Goal: Information Seeking & Learning: Learn about a topic

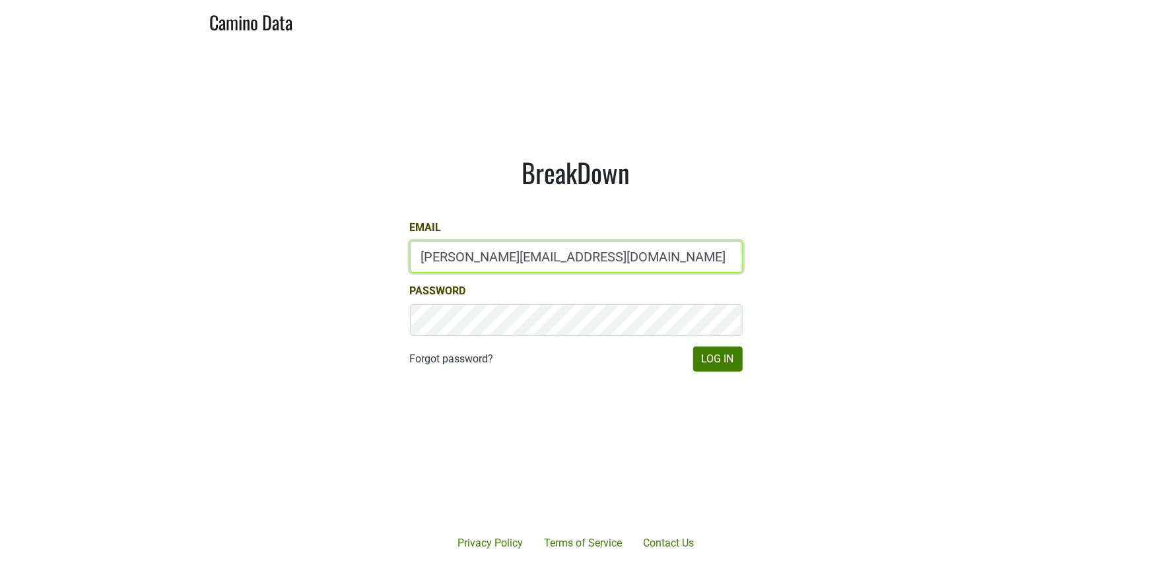
click at [555, 266] on input "natalie@poggiocosta.com" at bounding box center [576, 257] width 333 height 32
type input "natalie@jonata.com"
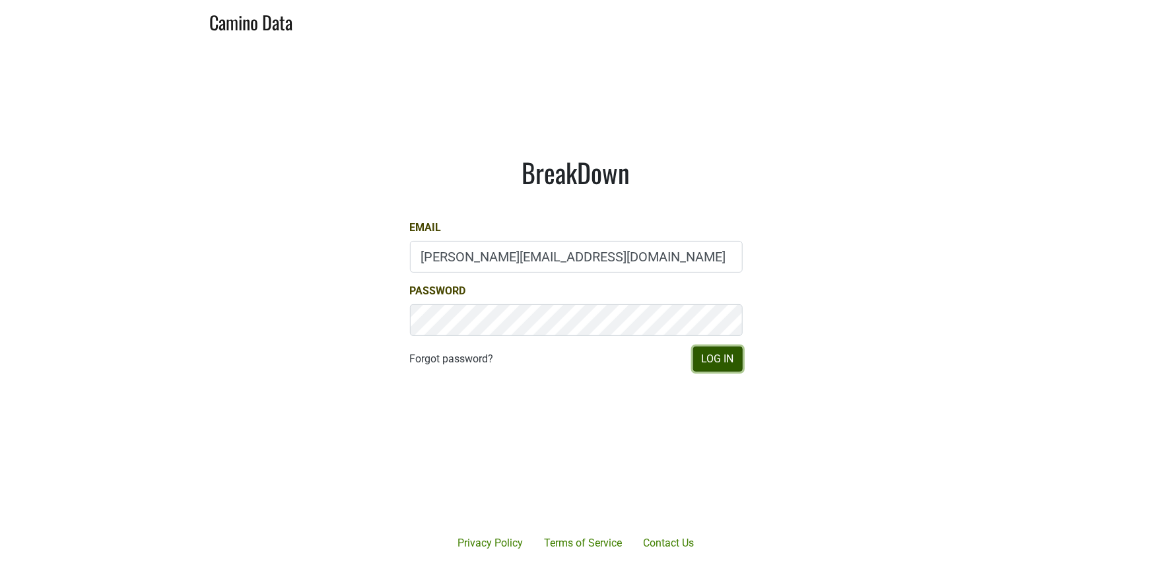
click at [712, 351] on button "Log In" at bounding box center [718, 359] width 50 height 25
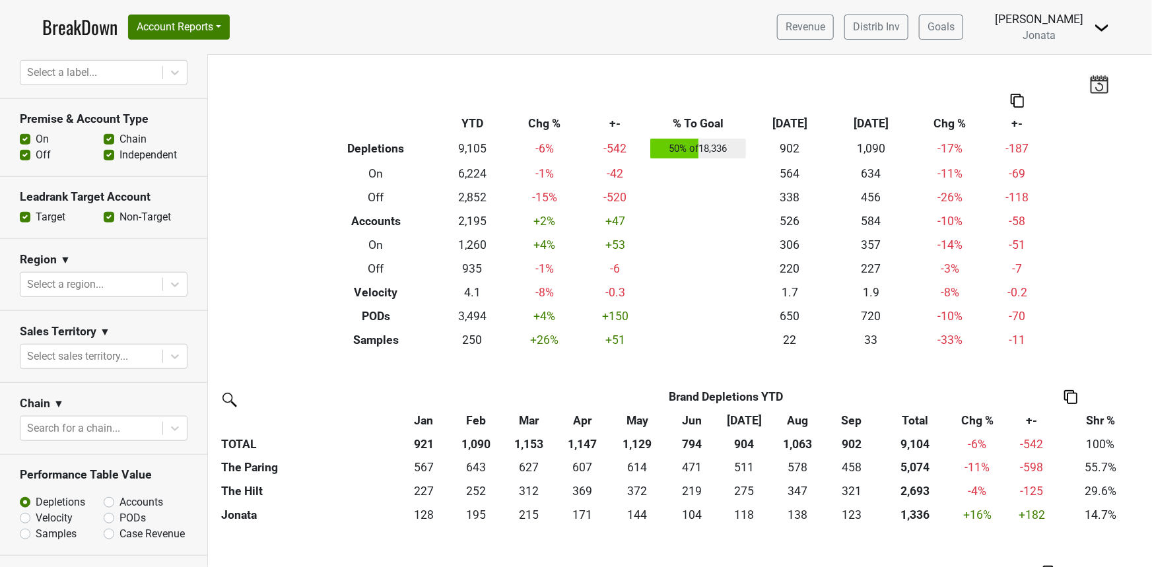
scroll to position [429, 0]
click at [91, 283] on div at bounding box center [91, 284] width 129 height 18
click at [91, 371] on section "Sales Territory ▼ Select sales territory..." at bounding box center [103, 346] width 207 height 72
click at [99, 349] on div at bounding box center [91, 356] width 129 height 18
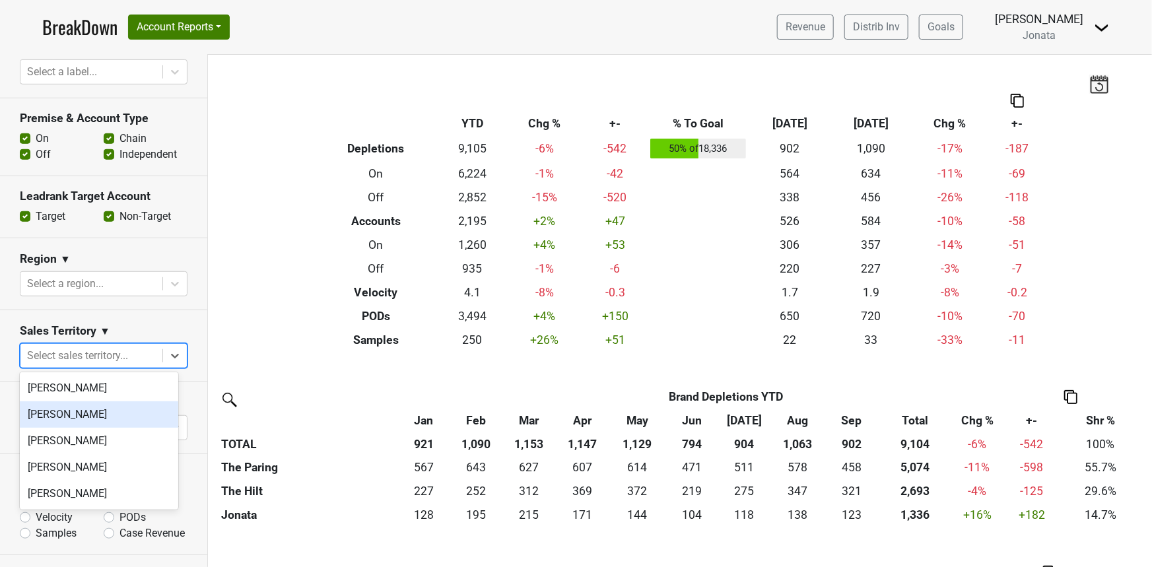
click at [66, 418] on div "Adam Mahler" at bounding box center [99, 414] width 158 height 26
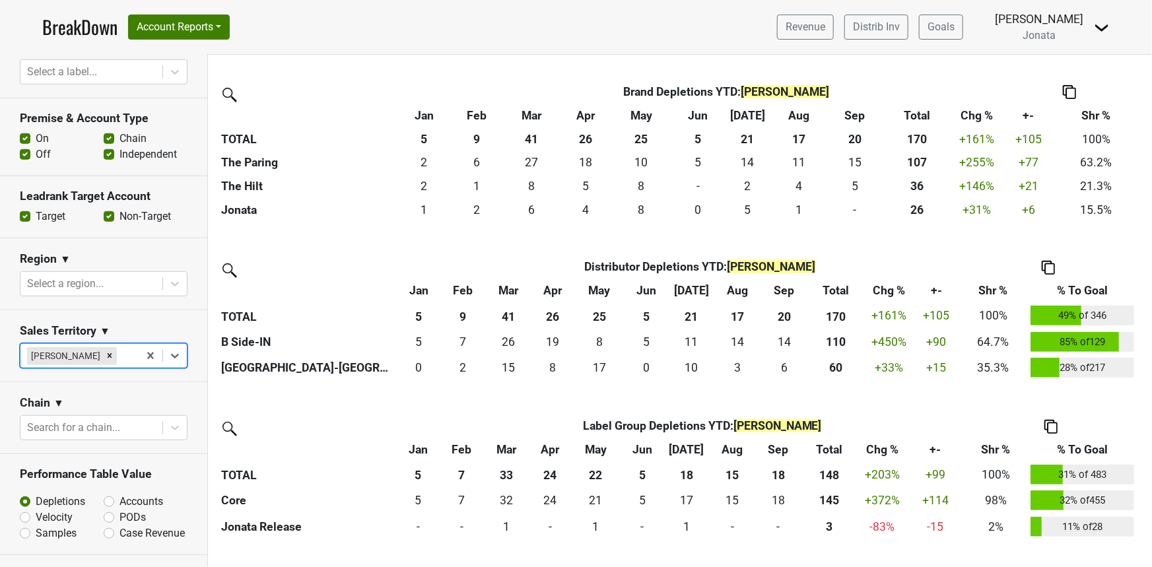
scroll to position [310, 0]
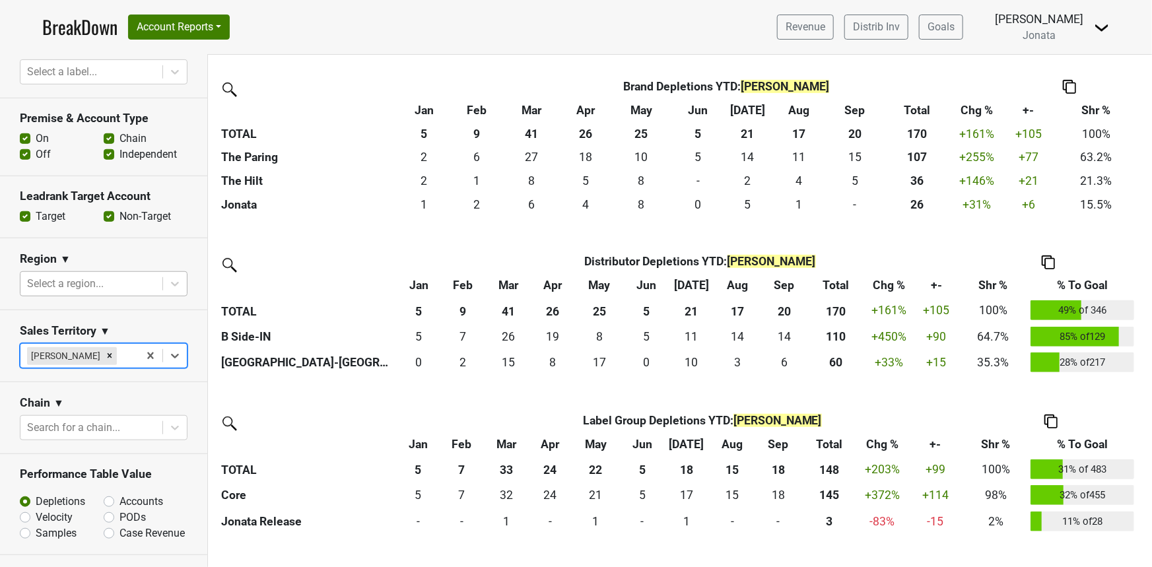
click at [86, 283] on div at bounding box center [91, 284] width 129 height 18
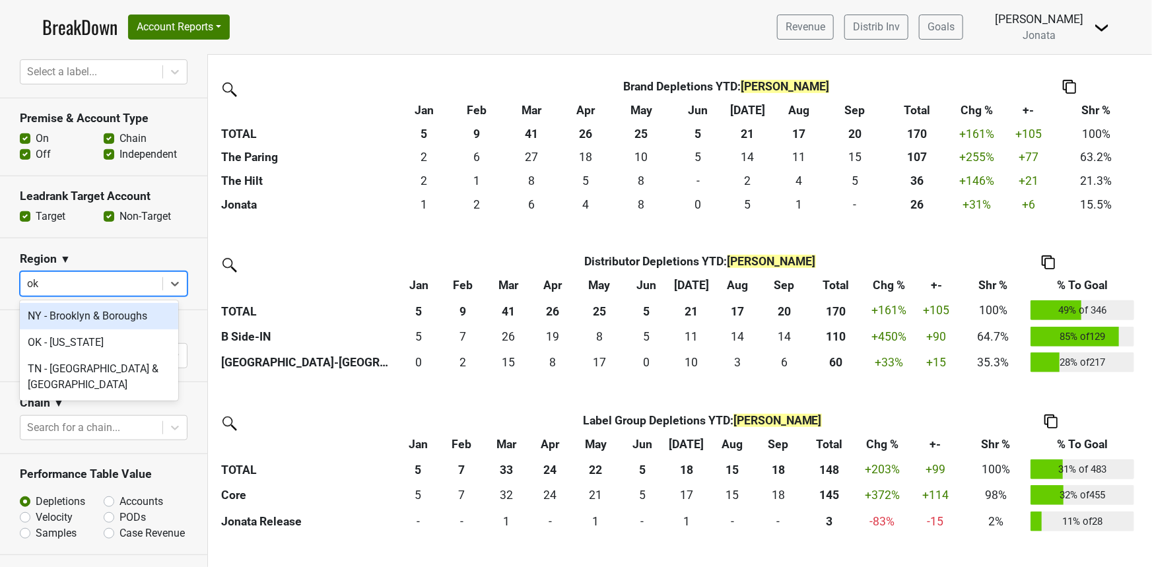
type input "o"
type input "i"
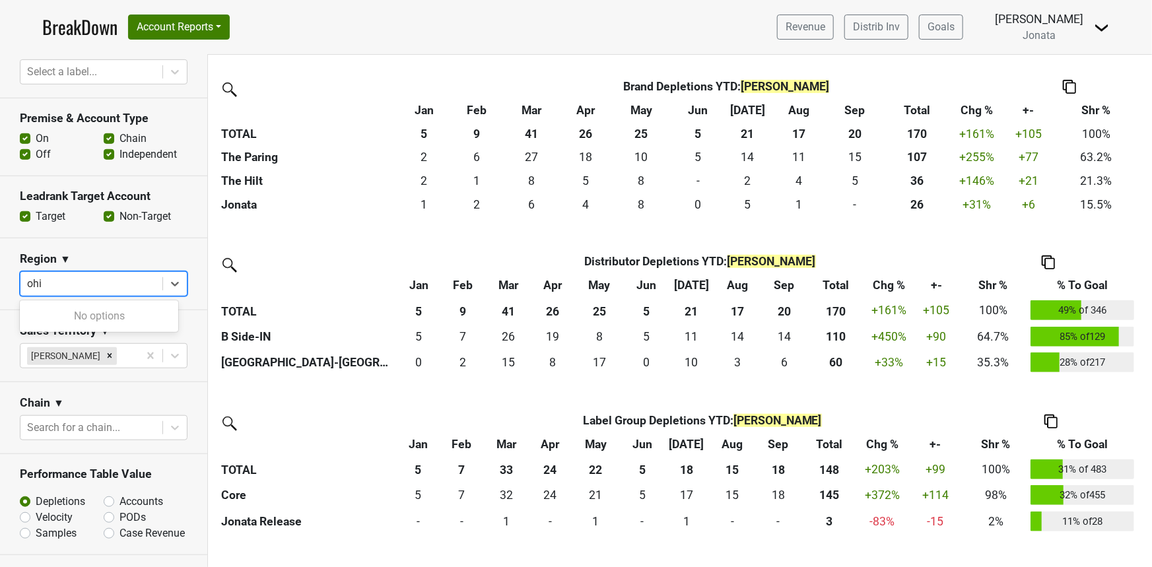
type input "oh"
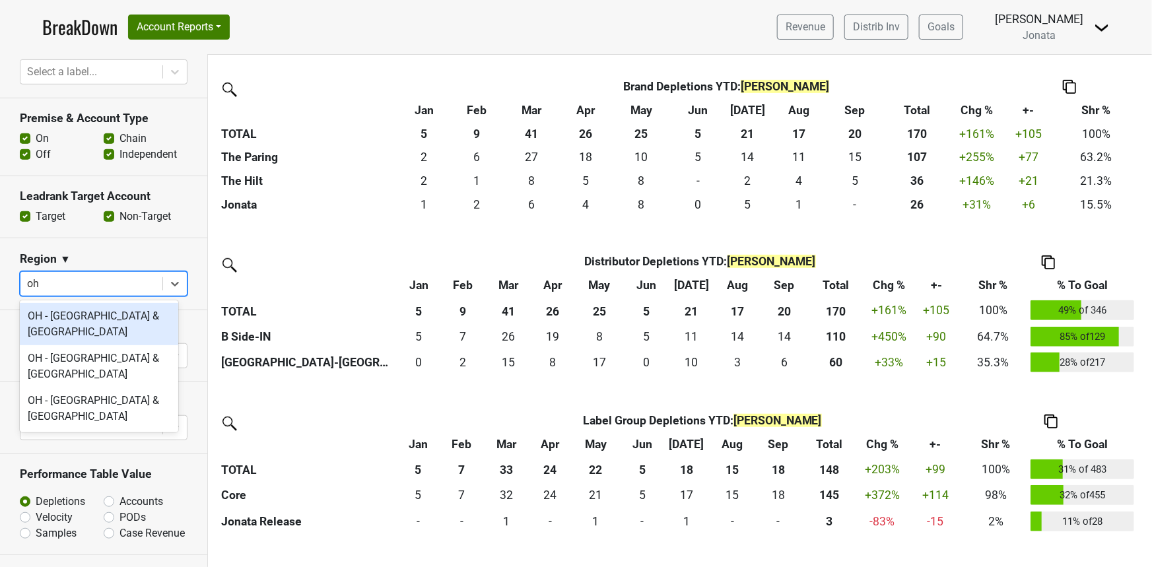
click at [87, 310] on div "OH - Columbus & Central OH" at bounding box center [99, 324] width 158 height 42
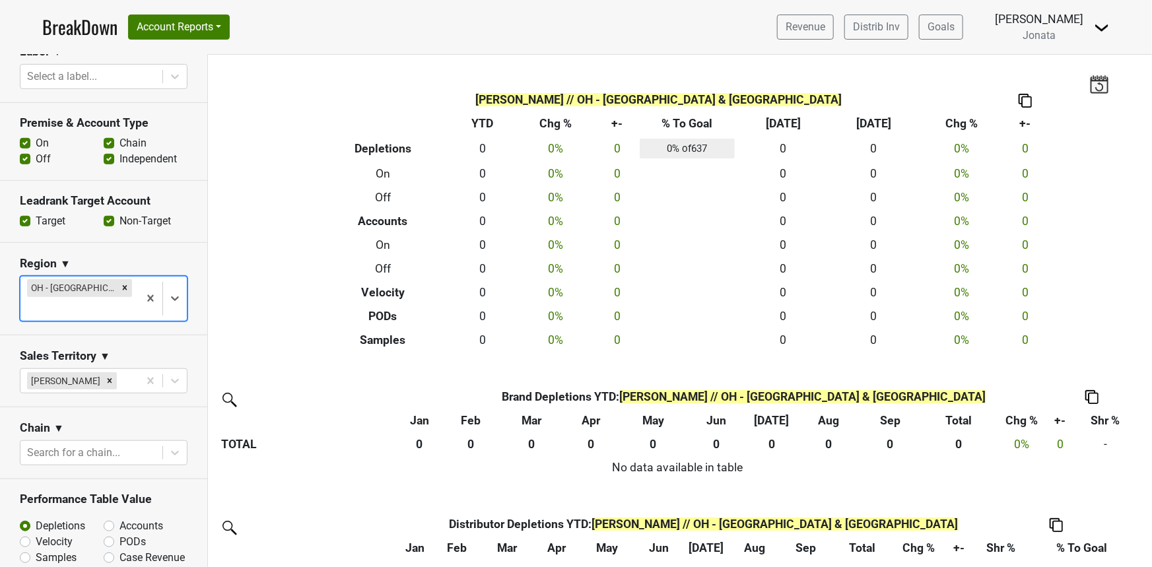
scroll to position [420, 0]
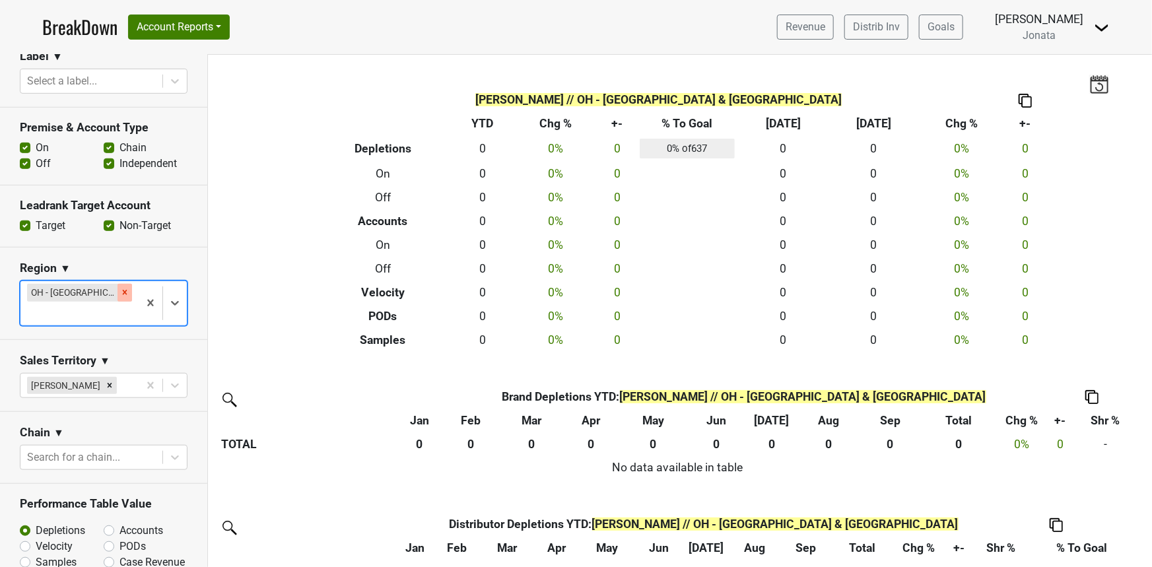
click at [123, 291] on icon "Remove OH - Columbus & Central OH" at bounding box center [125, 293] width 5 height 5
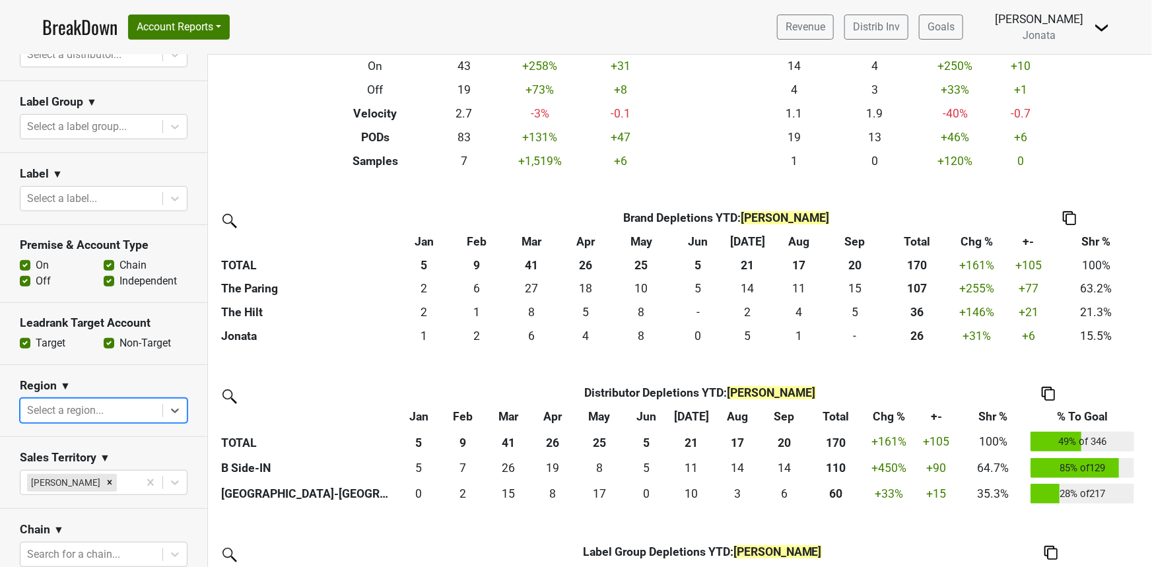
scroll to position [180, 0]
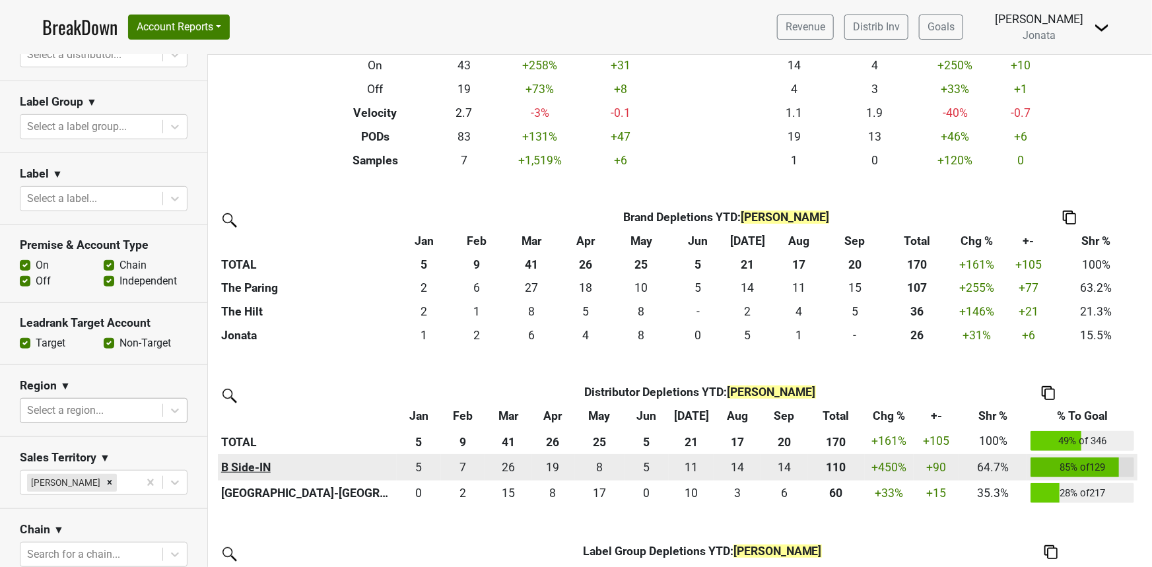
click at [235, 477] on th "B Side-IN" at bounding box center [307, 467] width 179 height 26
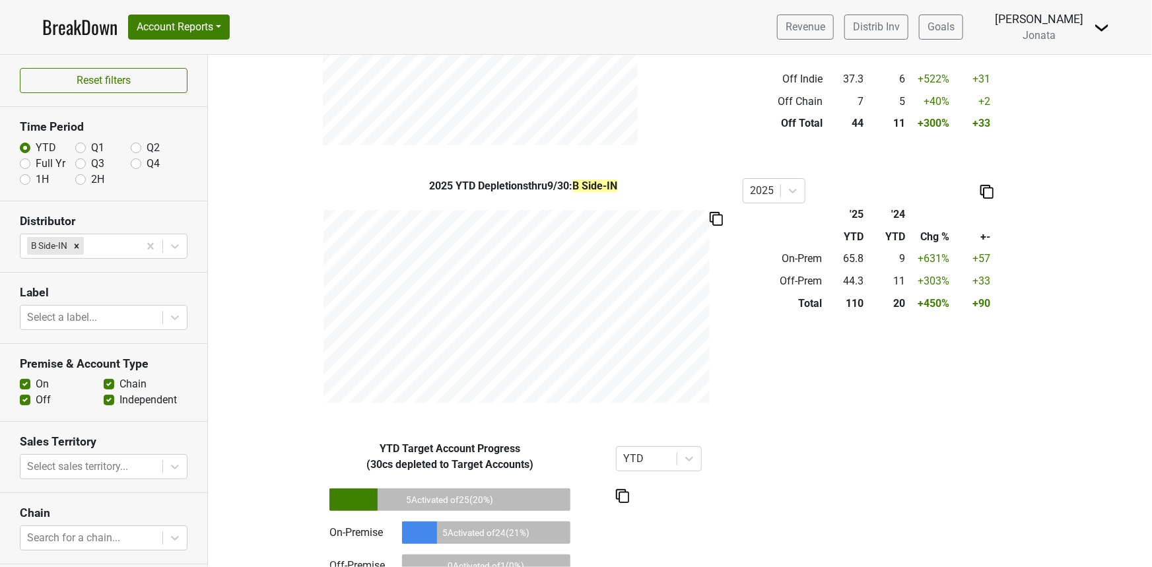
scroll to position [634, 0]
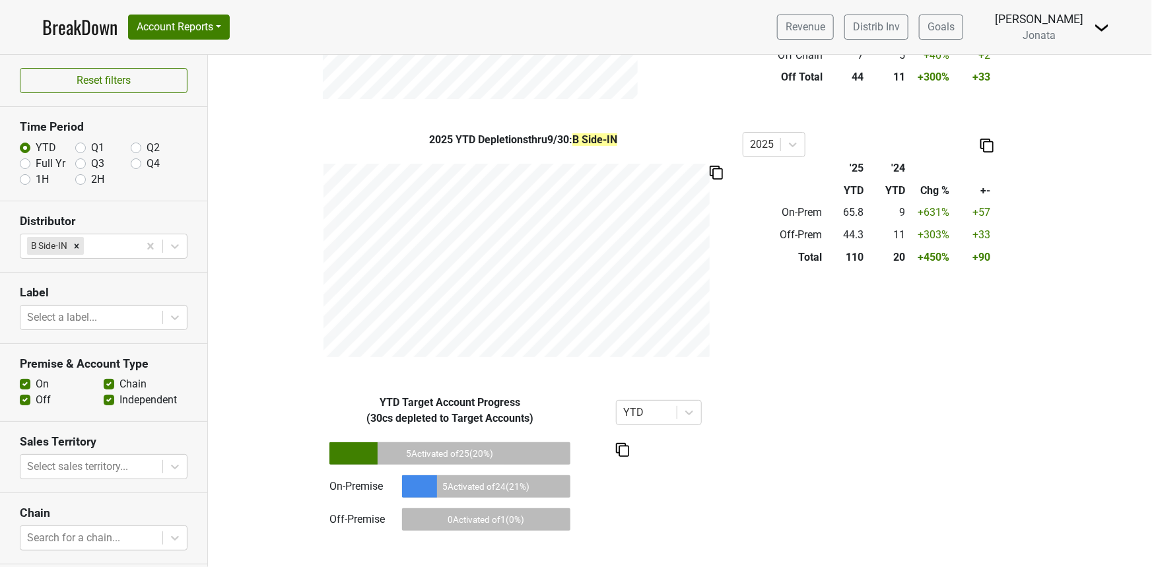
click at [547, 505] on div "Off-Premise 0 Activated of 1 ( 0 %)" at bounding box center [449, 519] width 241 height 33
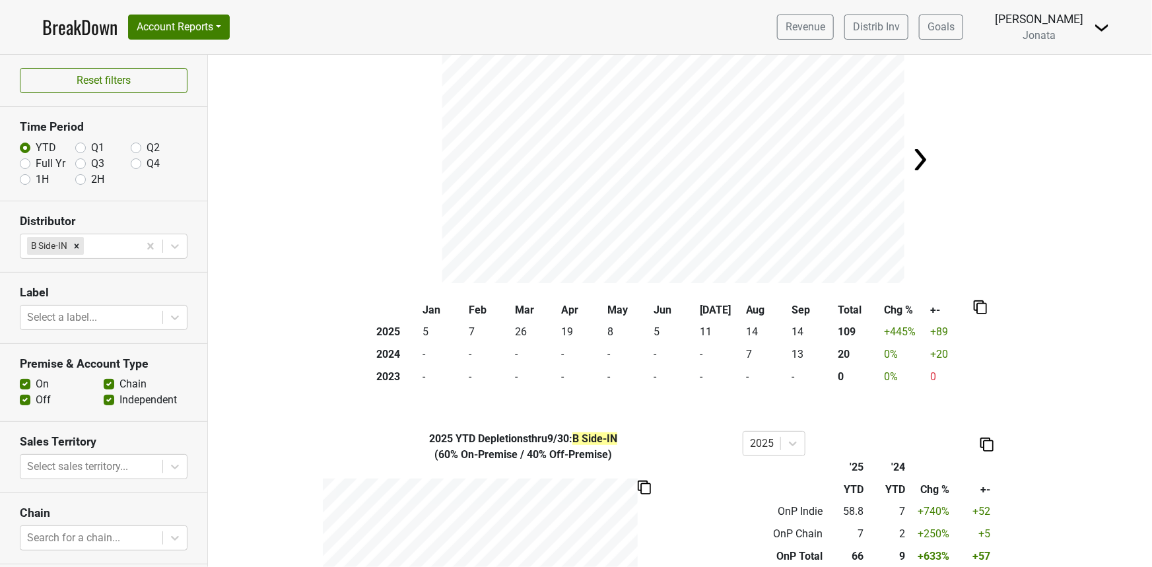
scroll to position [0, 0]
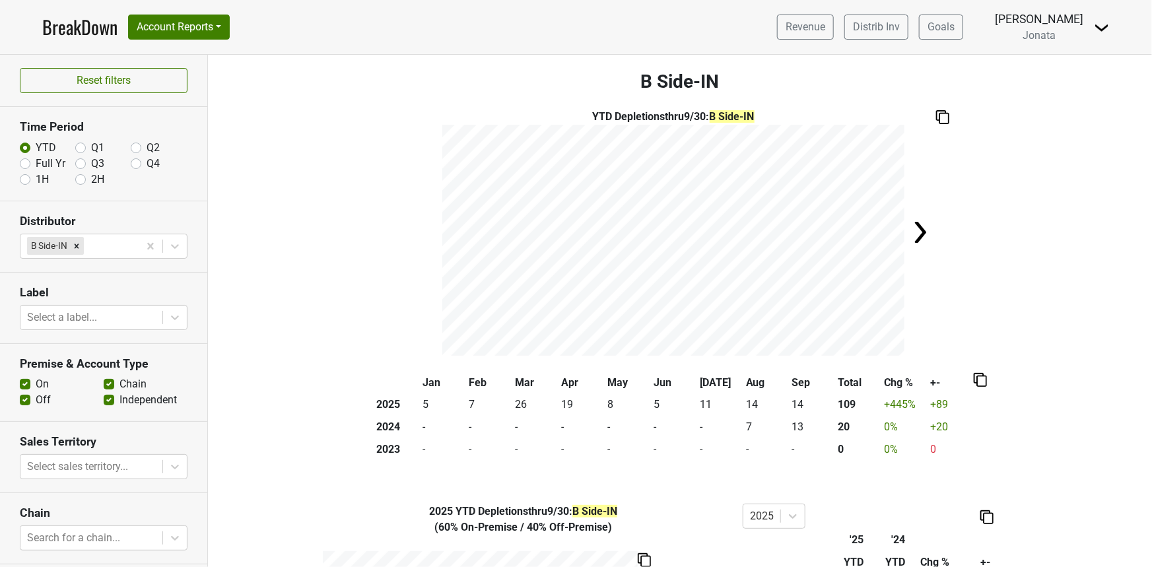
click at [81, 24] on link "BreakDown" at bounding box center [79, 27] width 75 height 28
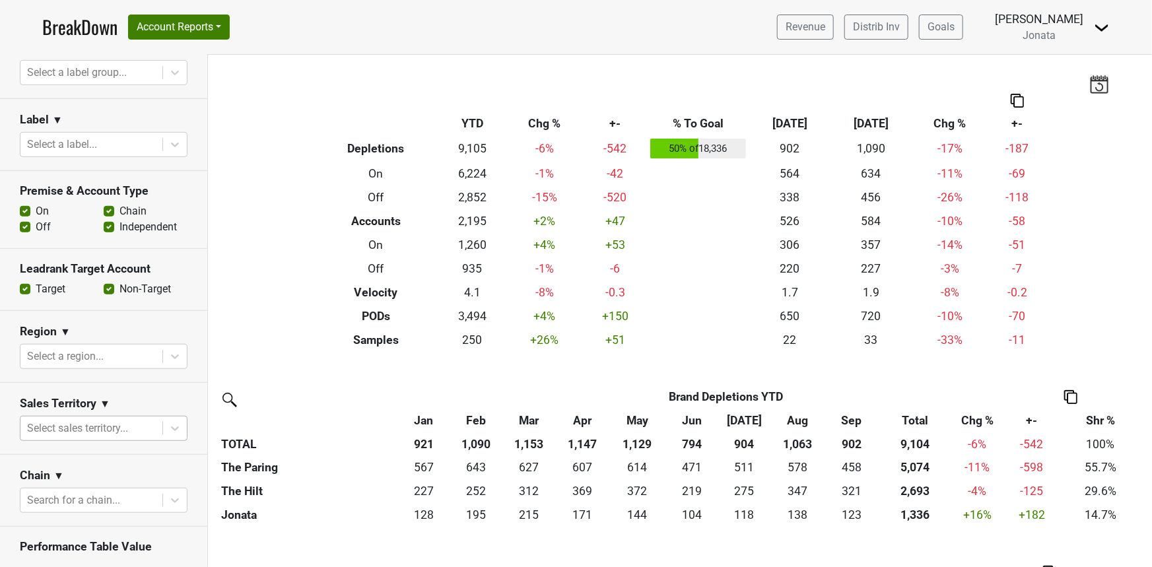
scroll to position [367, 0]
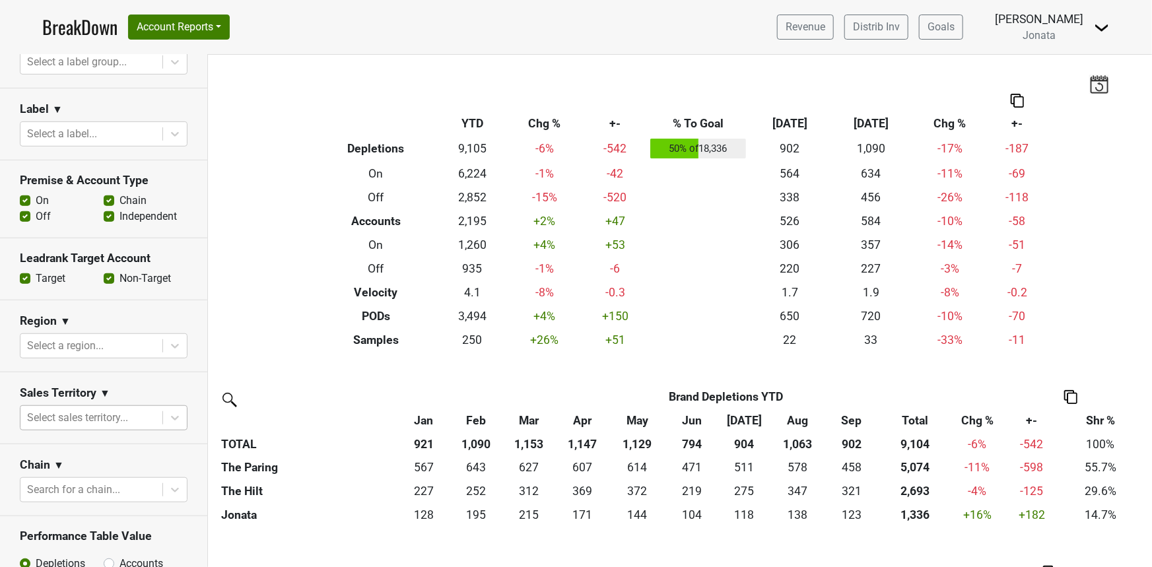
click at [78, 411] on div at bounding box center [91, 418] width 129 height 18
click at [66, 419] on div at bounding box center [91, 418] width 129 height 18
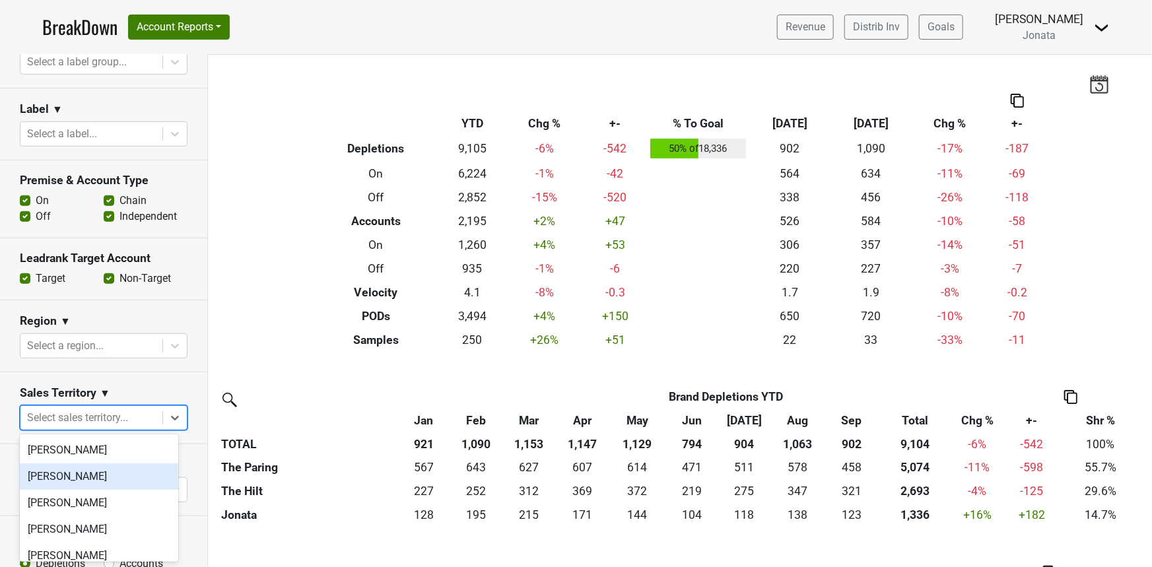
click at [64, 478] on div "Adam Mahler" at bounding box center [99, 476] width 158 height 26
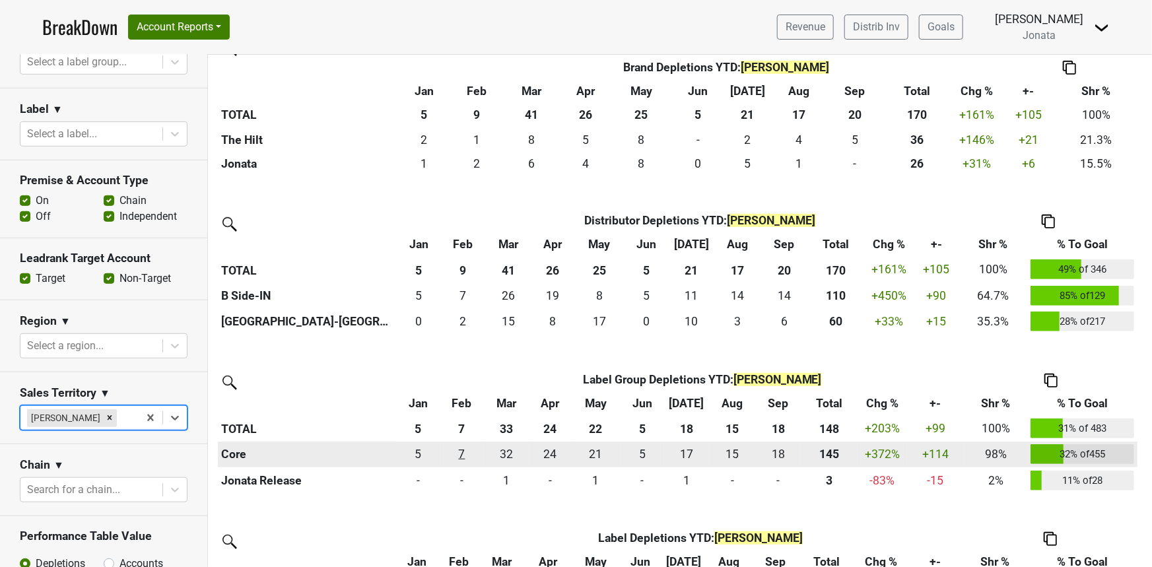
scroll to position [325, 0]
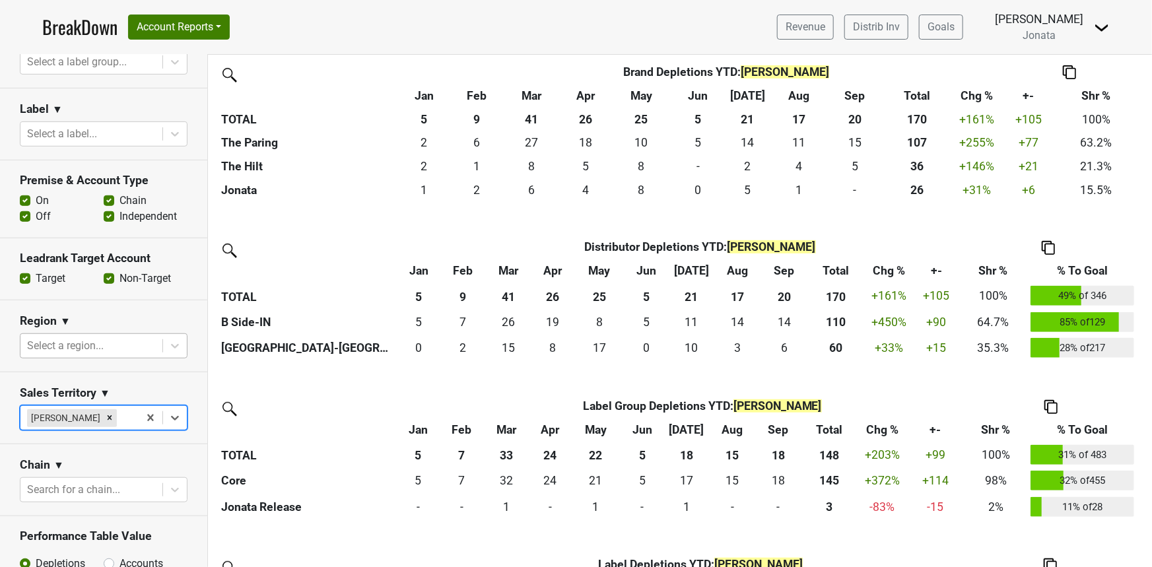
click at [86, 349] on div at bounding box center [91, 346] width 129 height 18
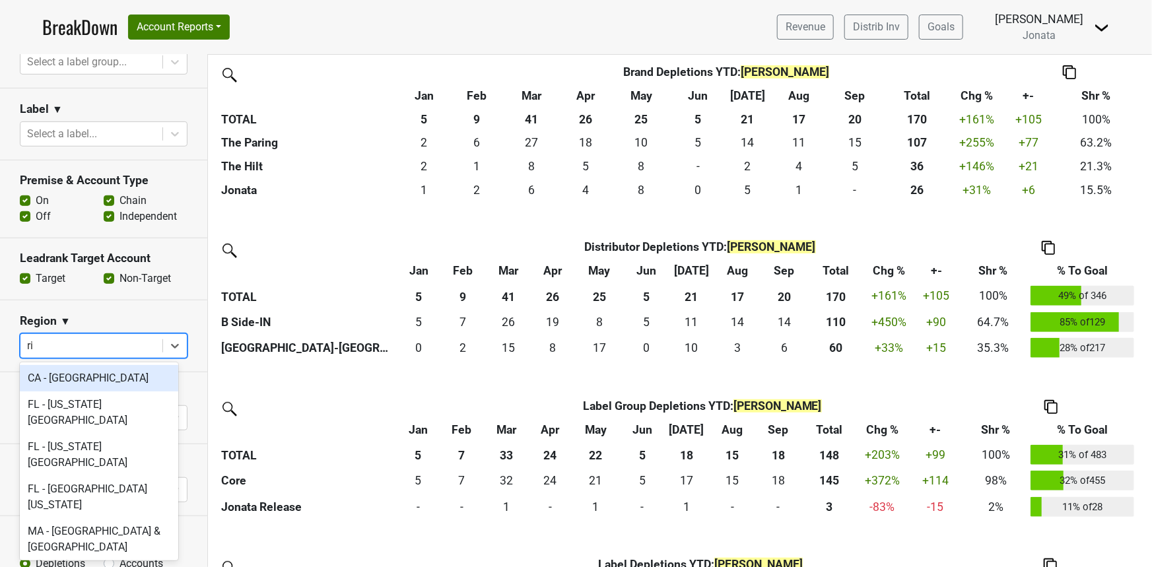
type input "r"
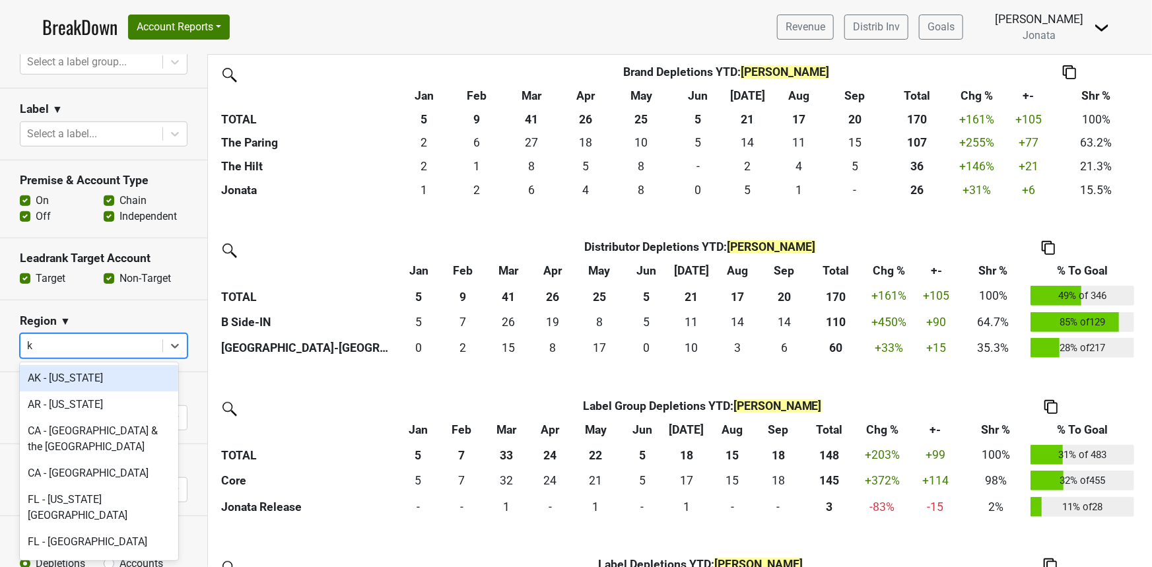
type input "ky"
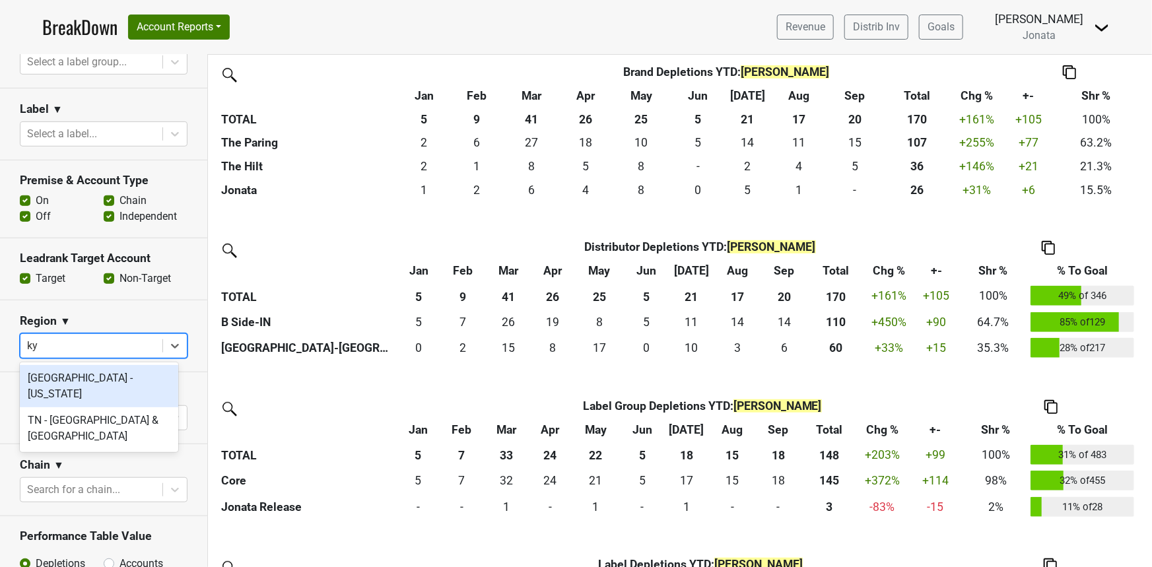
click at [108, 382] on div "KY - Kentucky" at bounding box center [99, 386] width 158 height 42
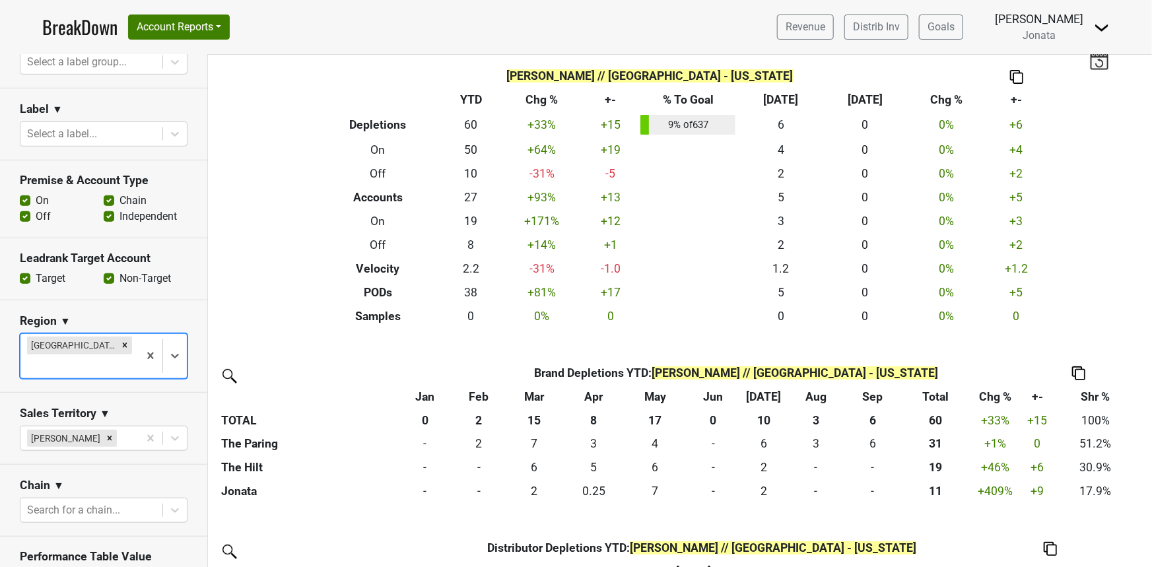
scroll to position [0, 0]
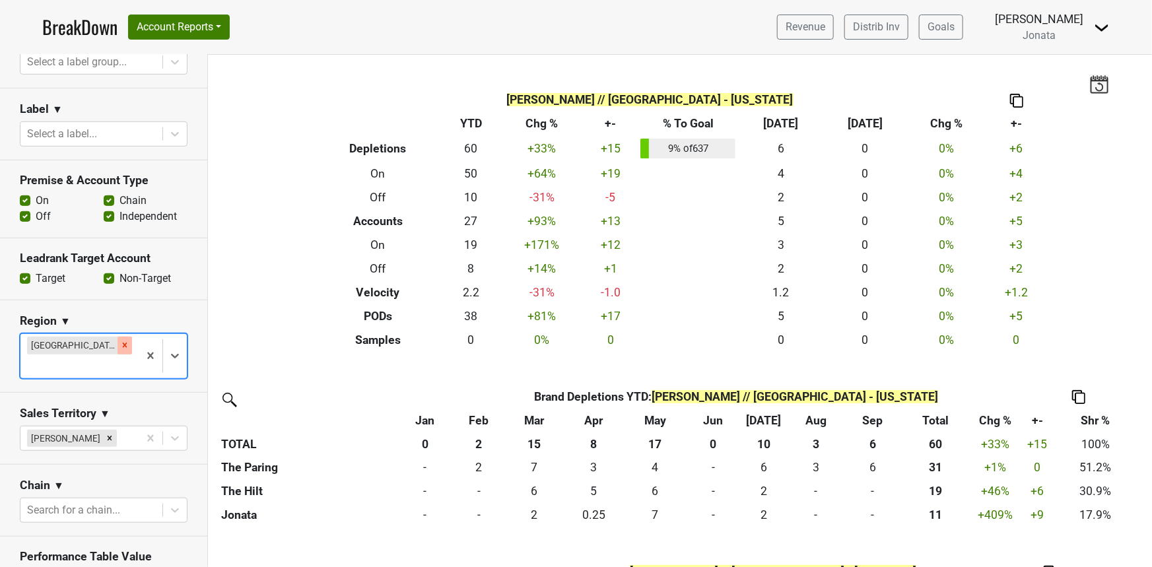
click at [118, 346] on div "Remove KY - Kentucky" at bounding box center [125, 345] width 15 height 17
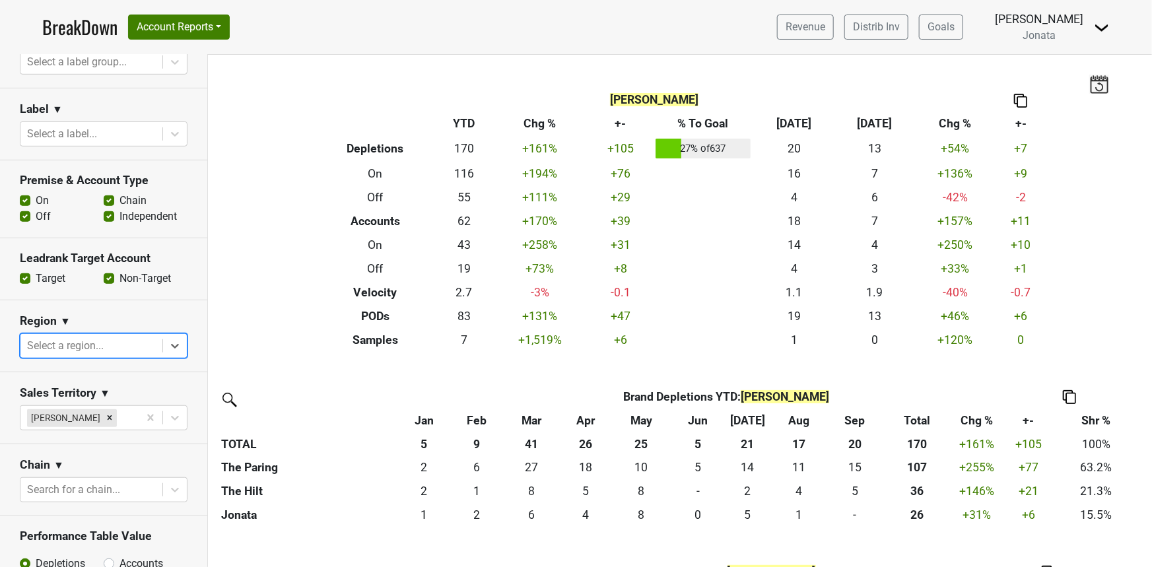
click at [92, 346] on div at bounding box center [91, 346] width 129 height 18
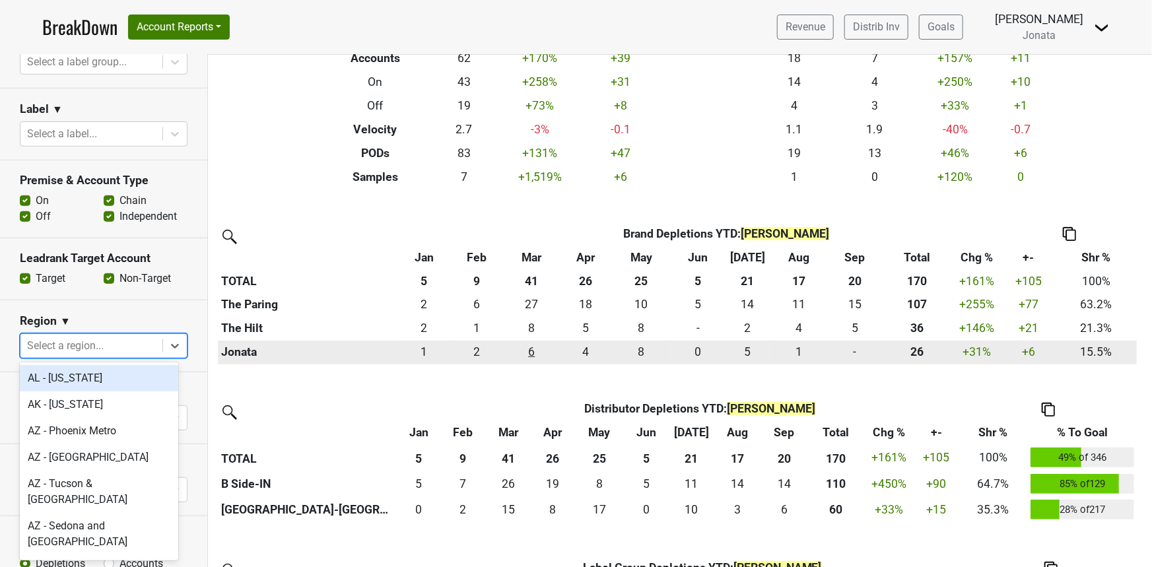
scroll to position [171, 0]
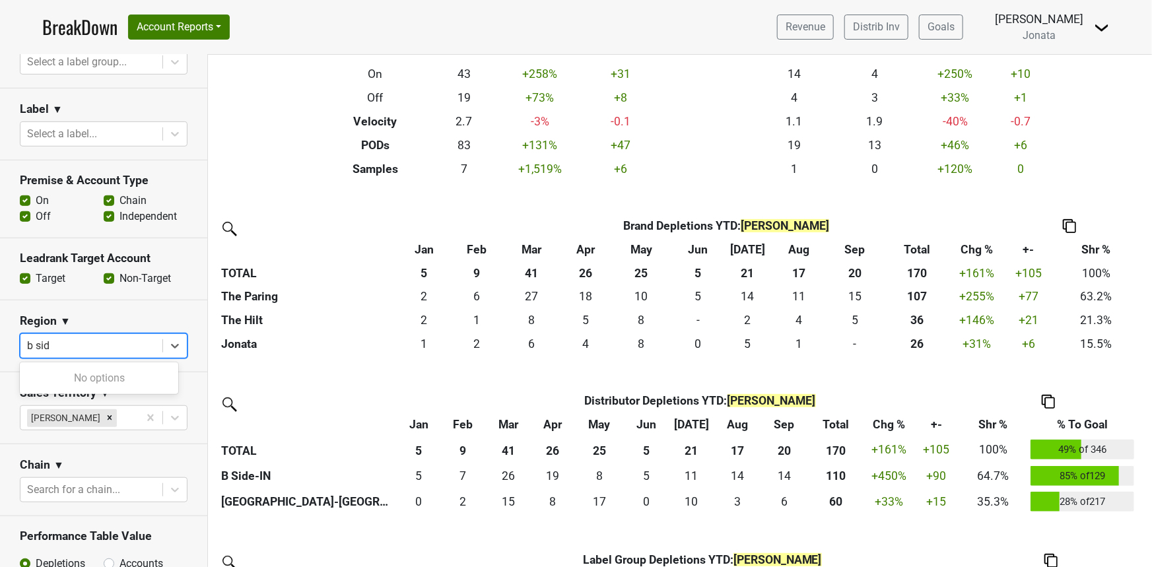
type input "b side"
click at [72, 342] on div at bounding box center [91, 346] width 129 height 18
type input "indi"
click at [86, 374] on div "IN - Indiana" at bounding box center [99, 378] width 158 height 26
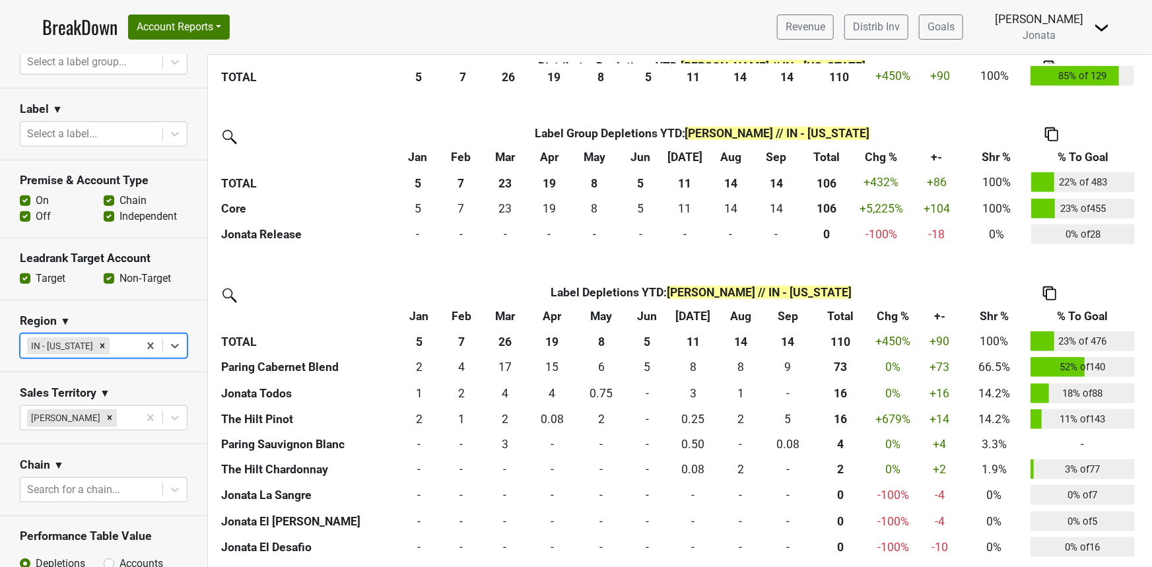
scroll to position [574, 0]
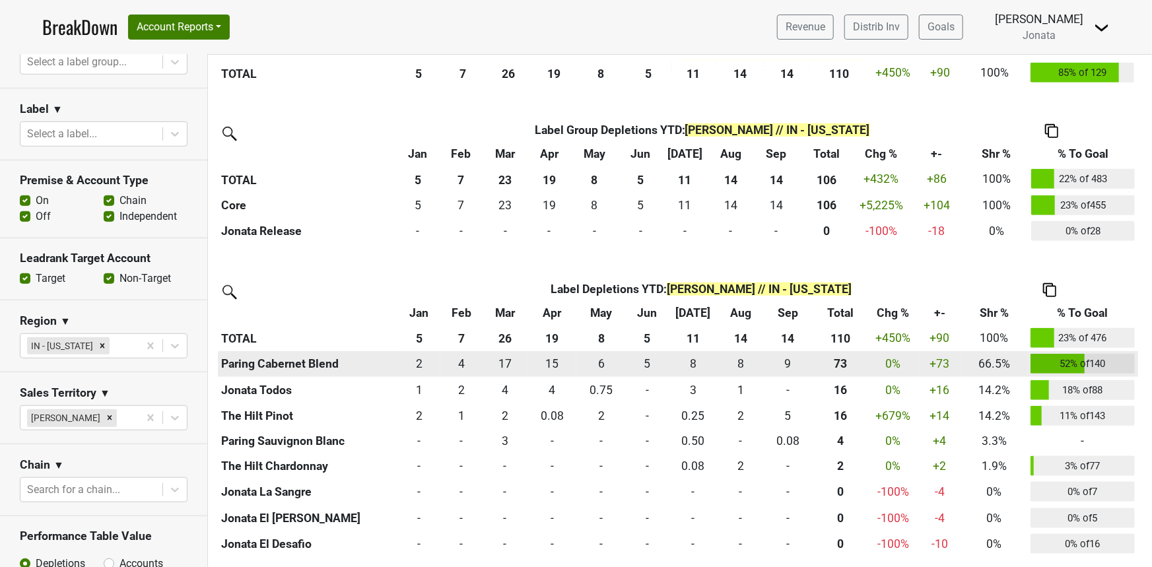
click at [296, 368] on th "Paring Cabernet Blend" at bounding box center [308, 364] width 180 height 26
click at [310, 364] on th "Paring Cabernet Blend" at bounding box center [308, 364] width 180 height 26
click at [291, 364] on th "Paring Cabernet Blend" at bounding box center [308, 364] width 180 height 26
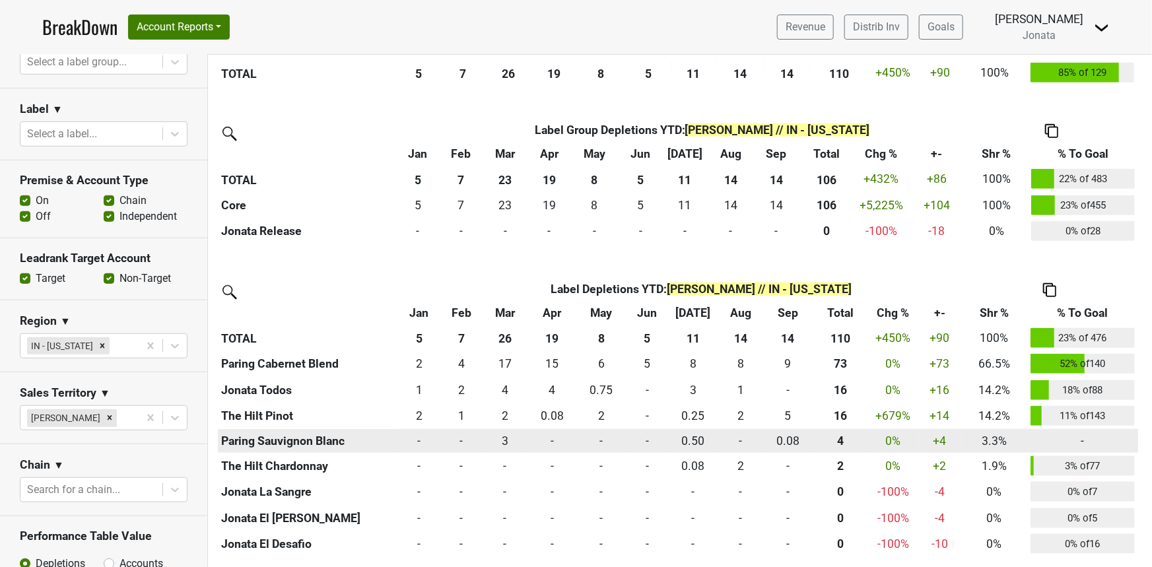
click at [269, 442] on th "Paring Sauvignon Blanc" at bounding box center [308, 441] width 180 height 24
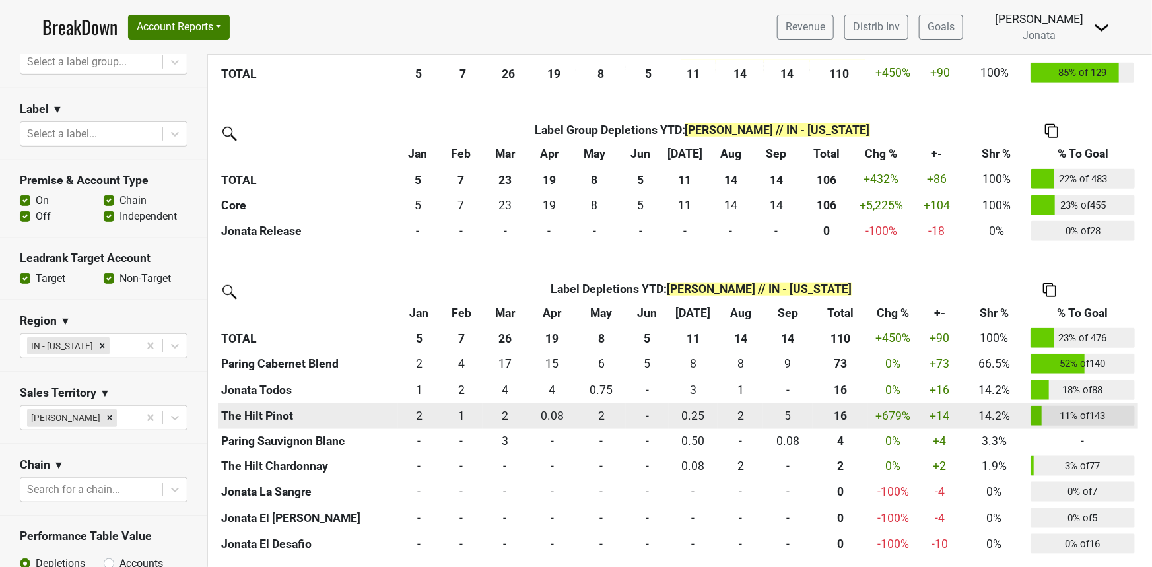
click at [265, 420] on th "The Hilt Pinot" at bounding box center [308, 416] width 180 height 26
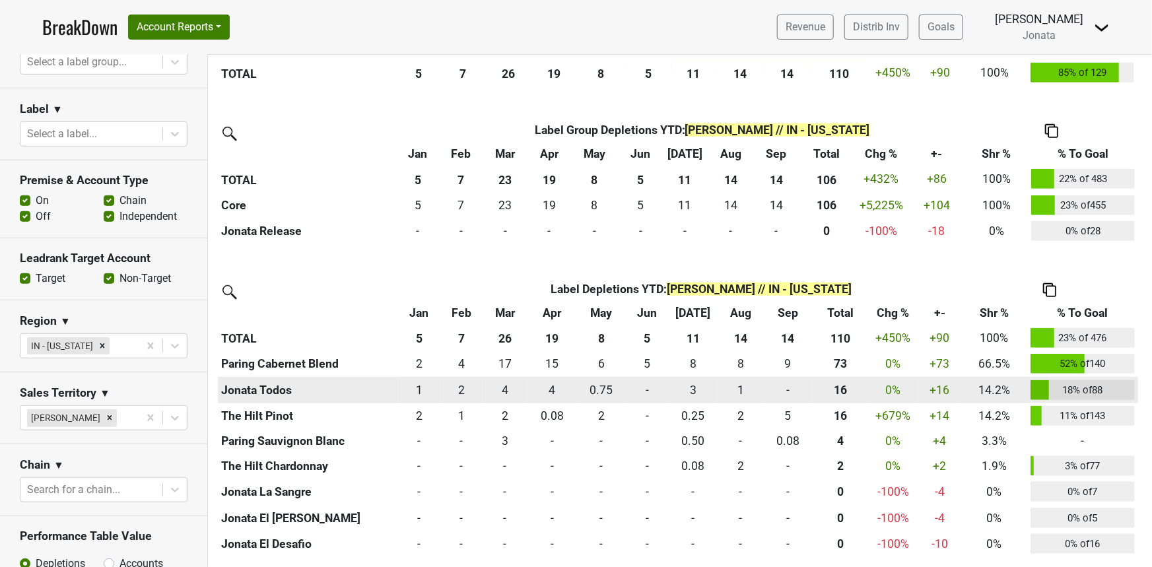
click at [263, 388] on th "Jonata Todos" at bounding box center [308, 390] width 180 height 26
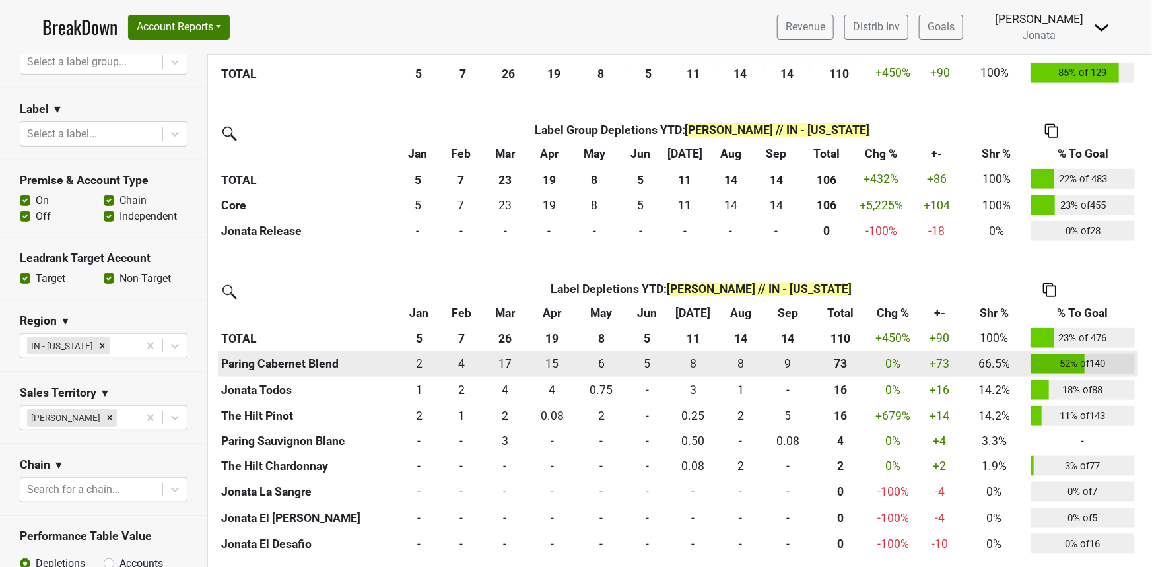
click at [279, 369] on th "Paring Cabernet Blend" at bounding box center [308, 364] width 180 height 26
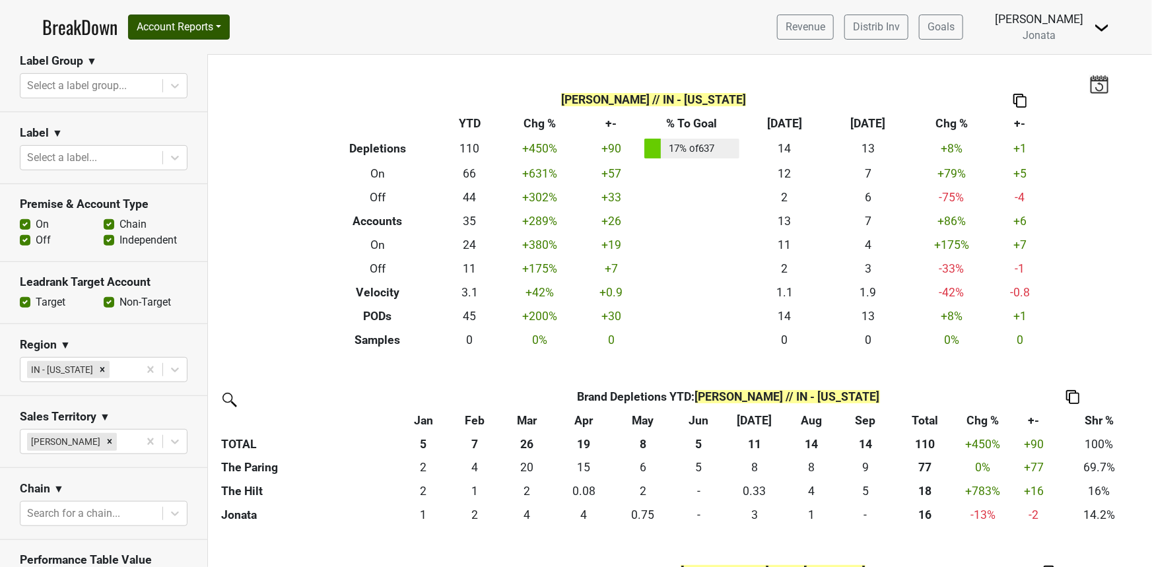
scroll to position [331, 0]
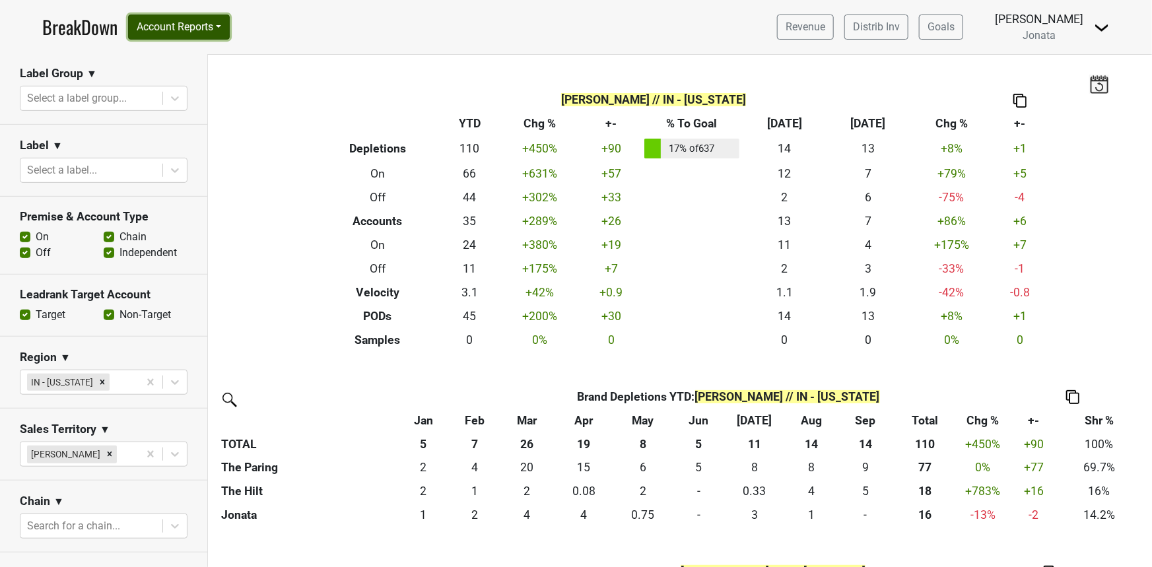
click at [189, 31] on button "Account Reports" at bounding box center [179, 27] width 102 height 25
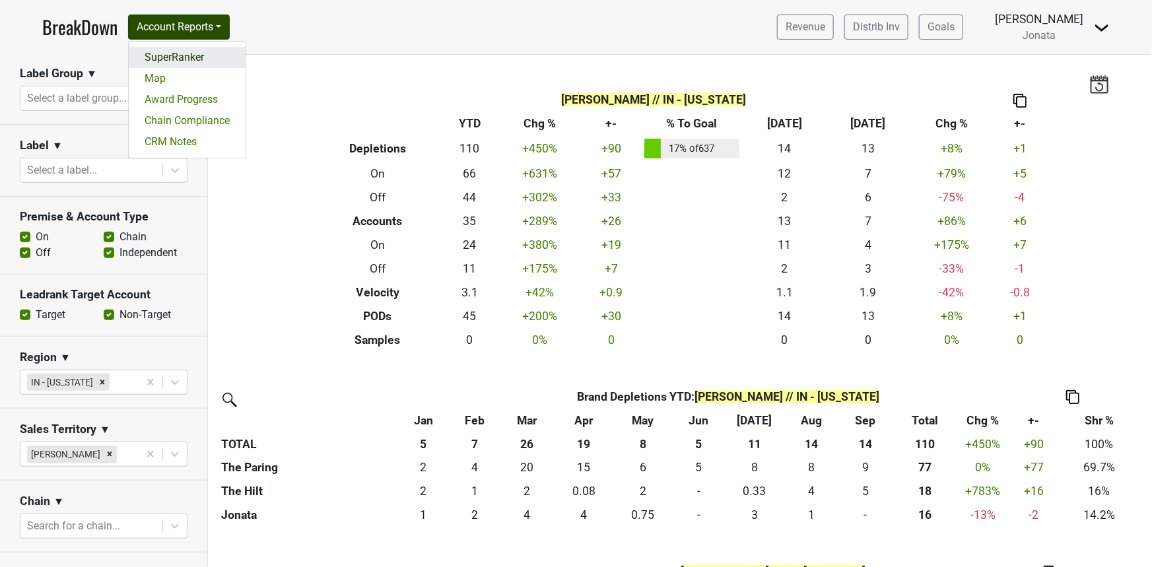
click at [199, 53] on link "SuperRanker" at bounding box center [187, 57] width 117 height 21
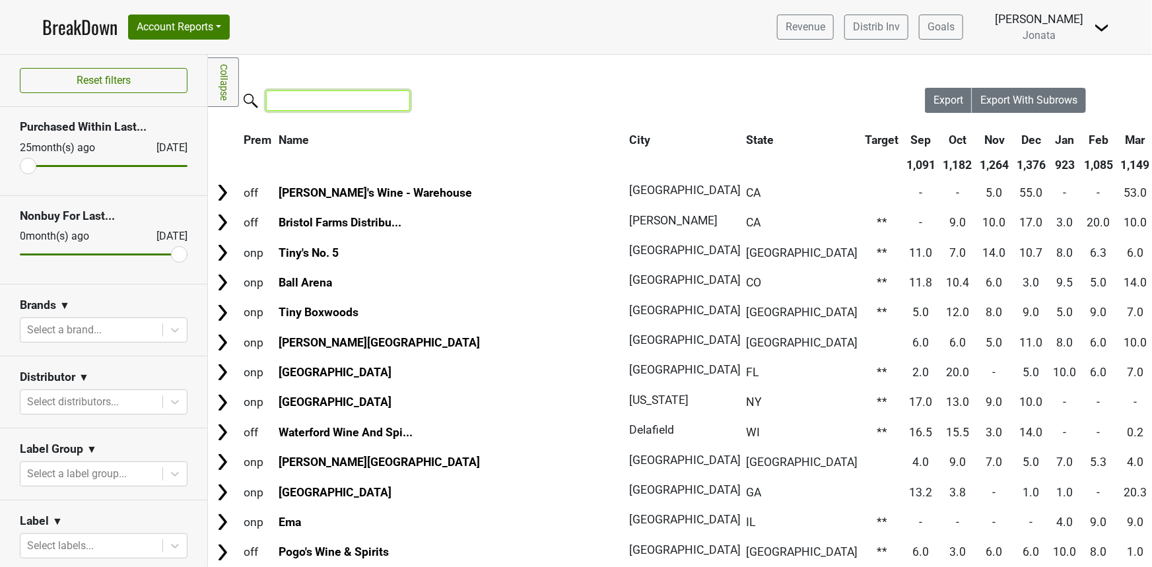
click at [351, 94] on input "search" at bounding box center [338, 100] width 144 height 20
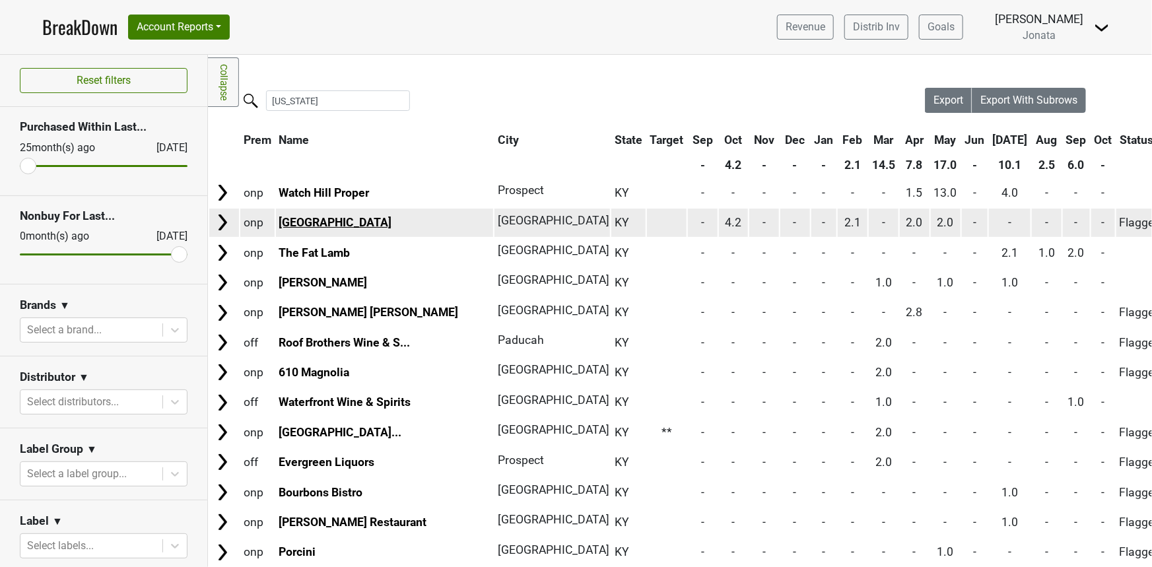
click at [321, 225] on link "Monk's Road Boiler House" at bounding box center [335, 222] width 113 height 13
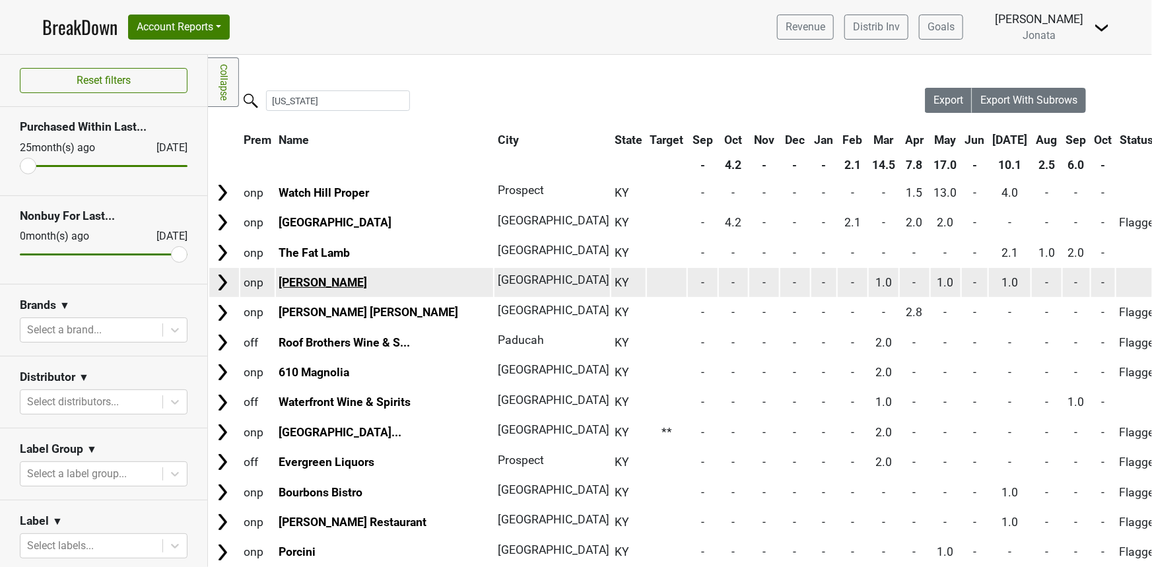
click at [322, 283] on link "La Chasse" at bounding box center [323, 282] width 88 height 13
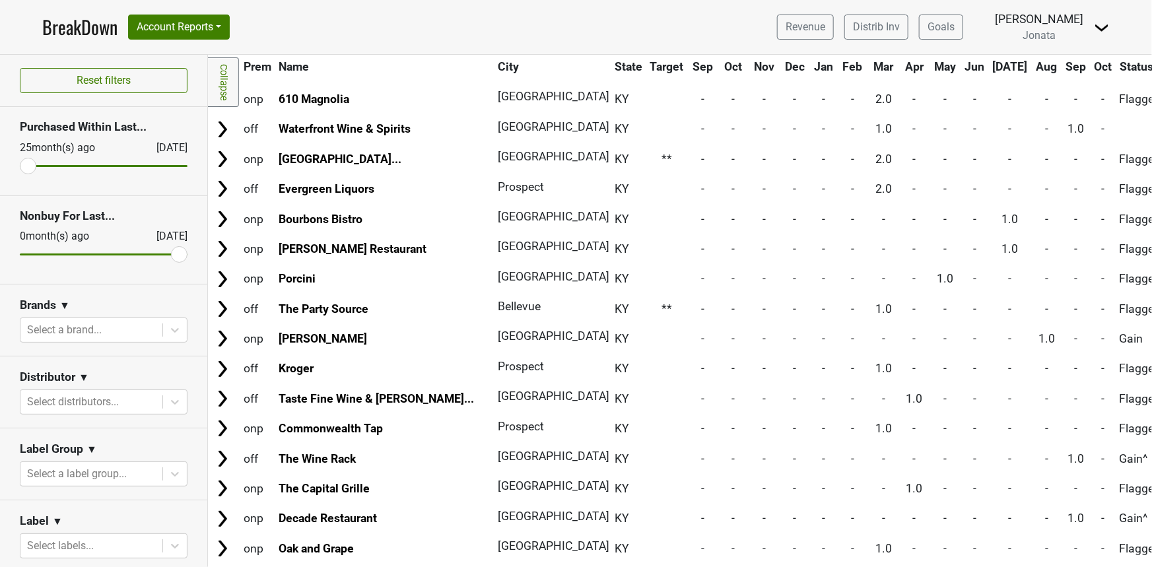
scroll to position [289, 0]
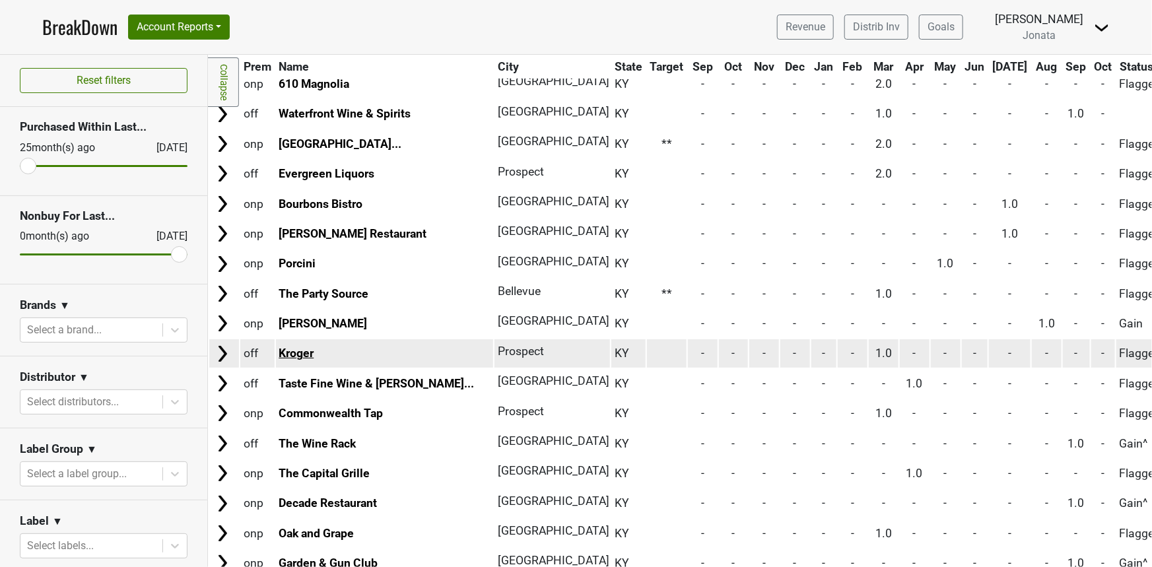
click at [302, 349] on link "Kroger" at bounding box center [296, 353] width 35 height 13
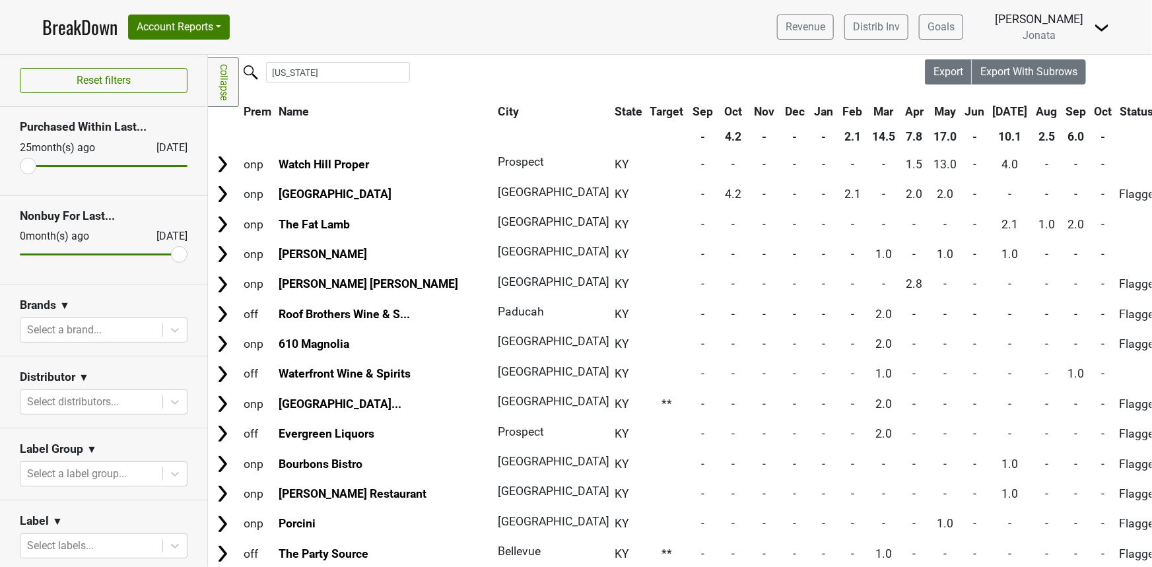
scroll to position [0, 0]
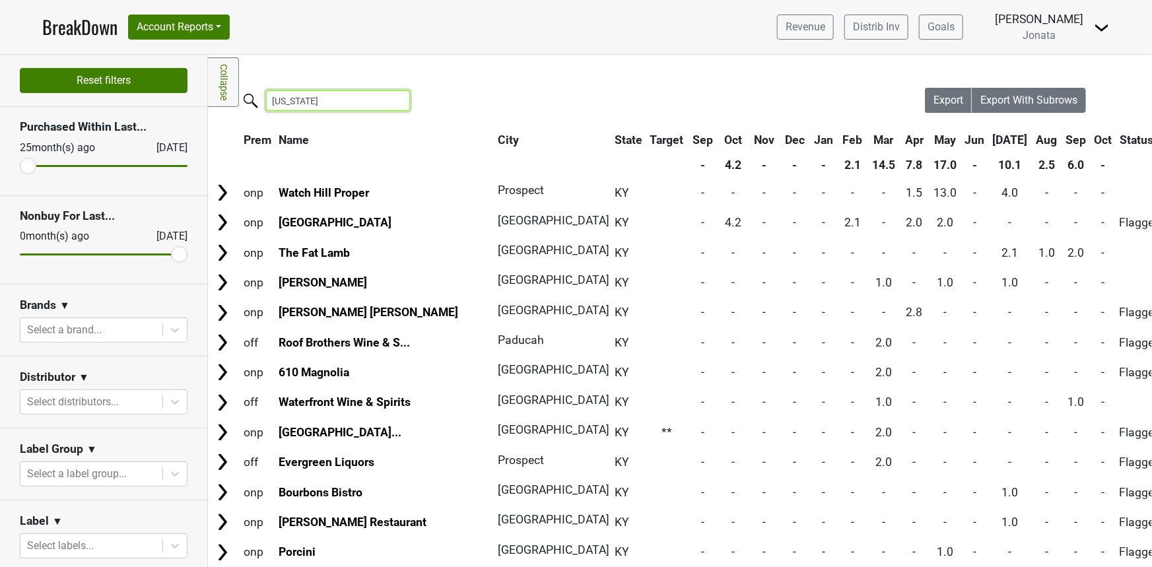
drag, startPoint x: 245, startPoint y: 93, endPoint x: 141, endPoint y: 92, distance: 104.3
click at [139, 82] on div "Reset filters Purchased Within Last... 25 month(s) ago Oct '25 Nonbuy For Last.…" at bounding box center [576, 311] width 1152 height 512
type input "ohio"
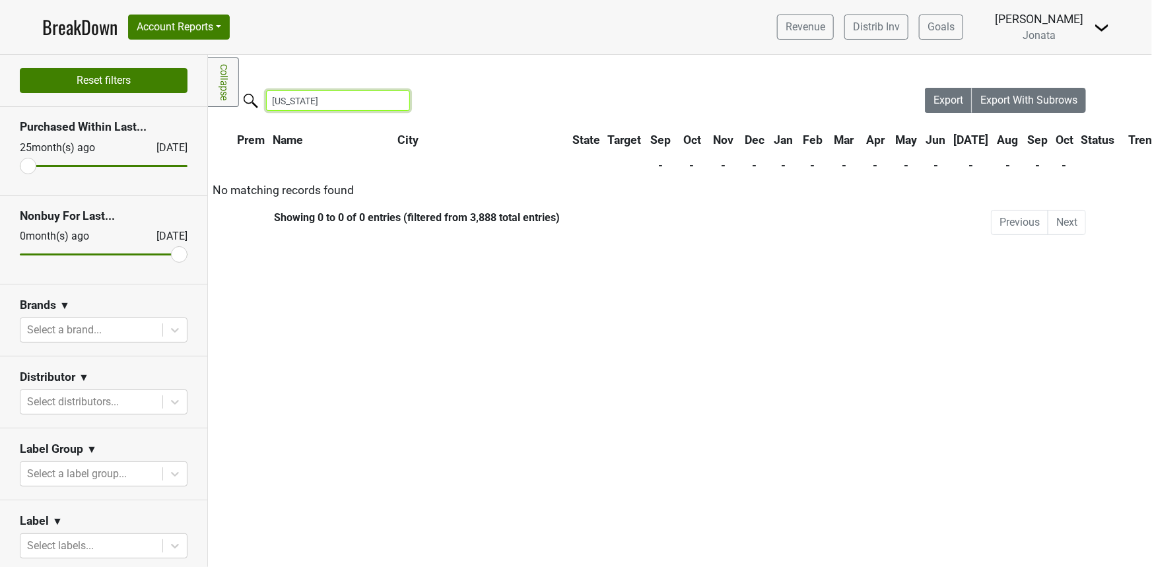
drag, startPoint x: 309, startPoint y: 104, endPoint x: 105, endPoint y: 74, distance: 206.3
click at [106, 75] on div "Reset filters Purchased Within Last... 25 month(s) ago Oct '25 Nonbuy For Last.…" at bounding box center [576, 311] width 1152 height 512
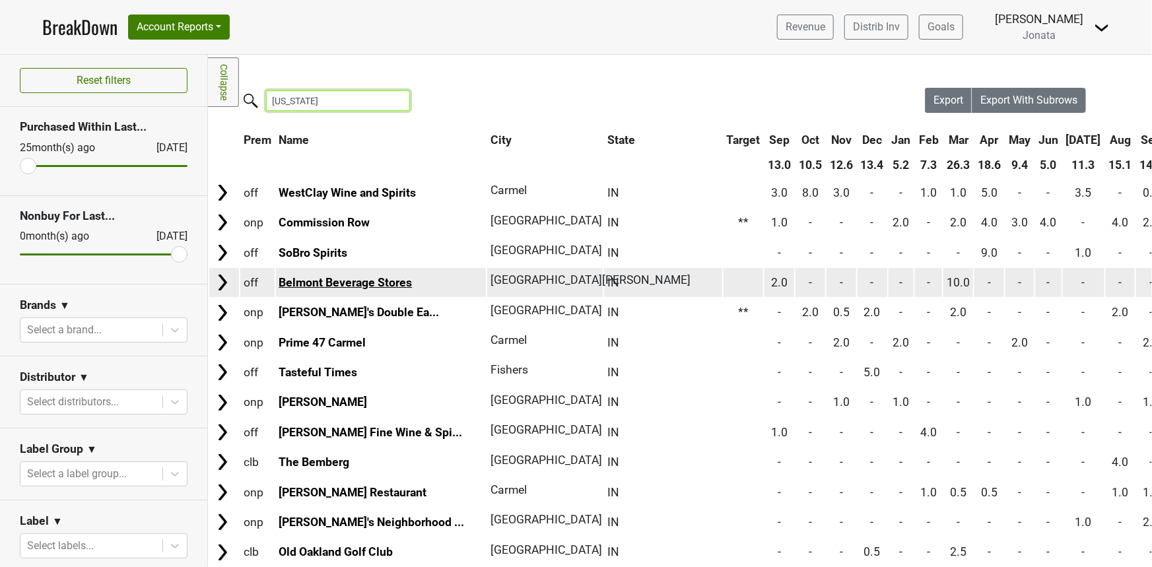
type input "indiana"
click at [367, 277] on link "Belmont Beverage Stores" at bounding box center [345, 282] width 133 height 13
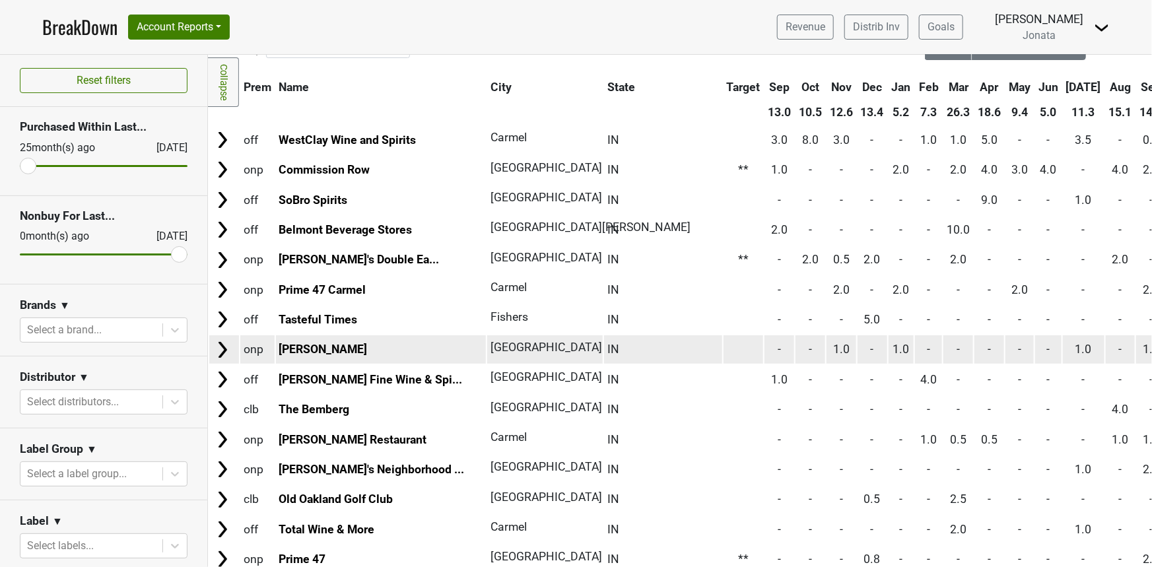
scroll to position [54, 0]
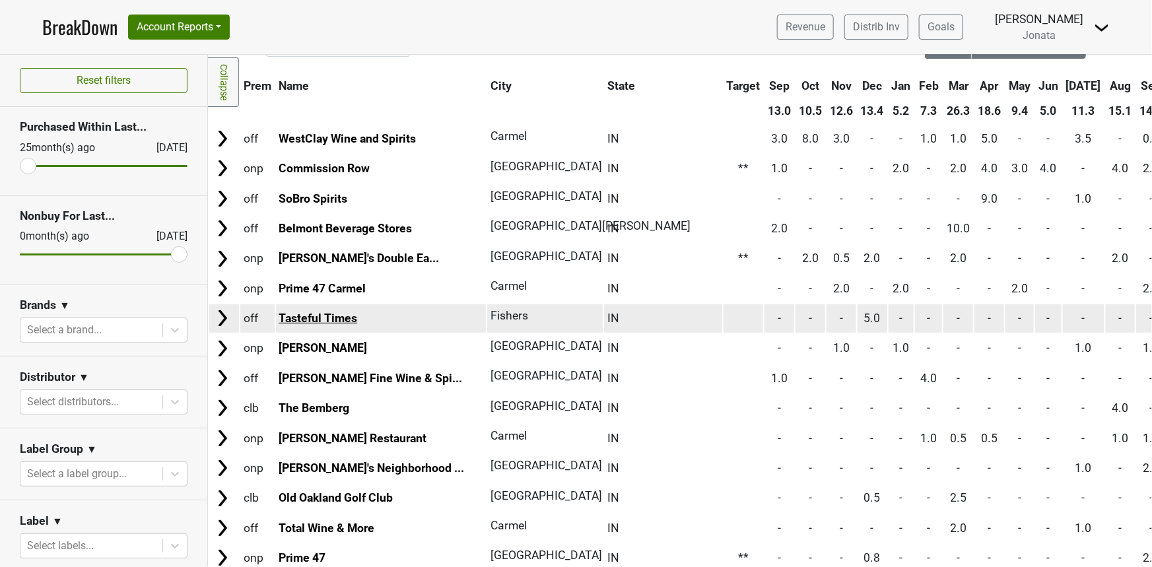
click at [298, 315] on link "Tasteful Times" at bounding box center [318, 318] width 79 height 13
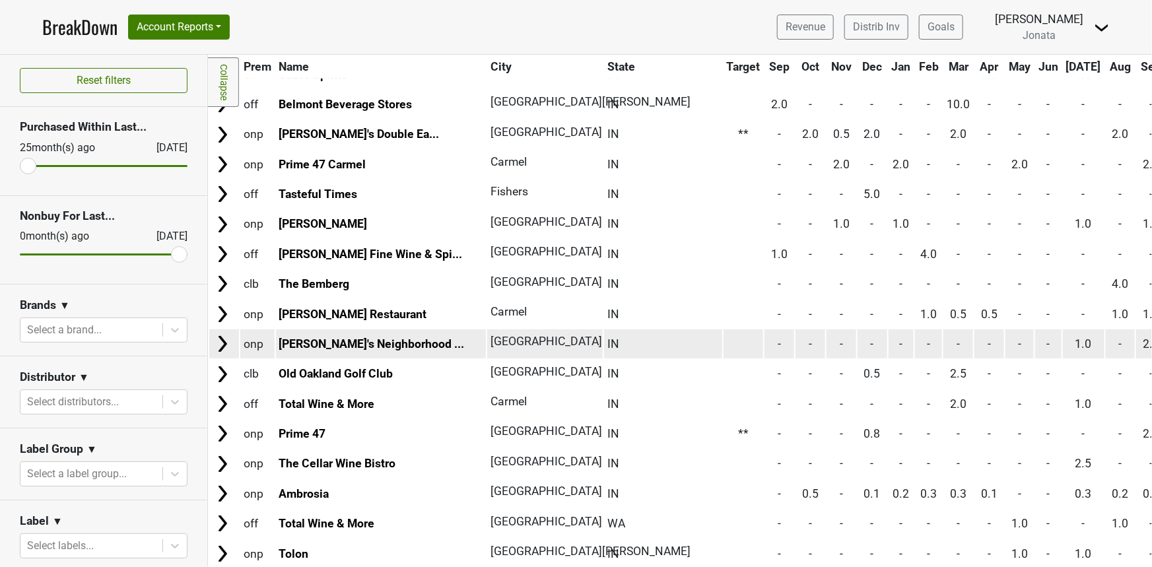
scroll to position [182, 0]
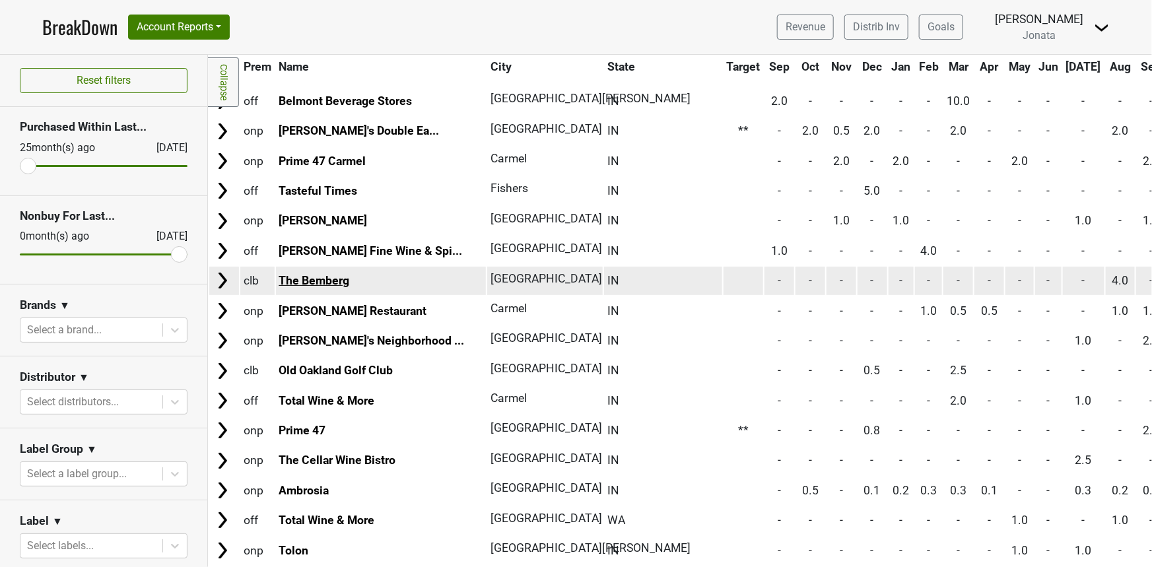
click at [291, 277] on link "The Bemberg" at bounding box center [314, 280] width 71 height 13
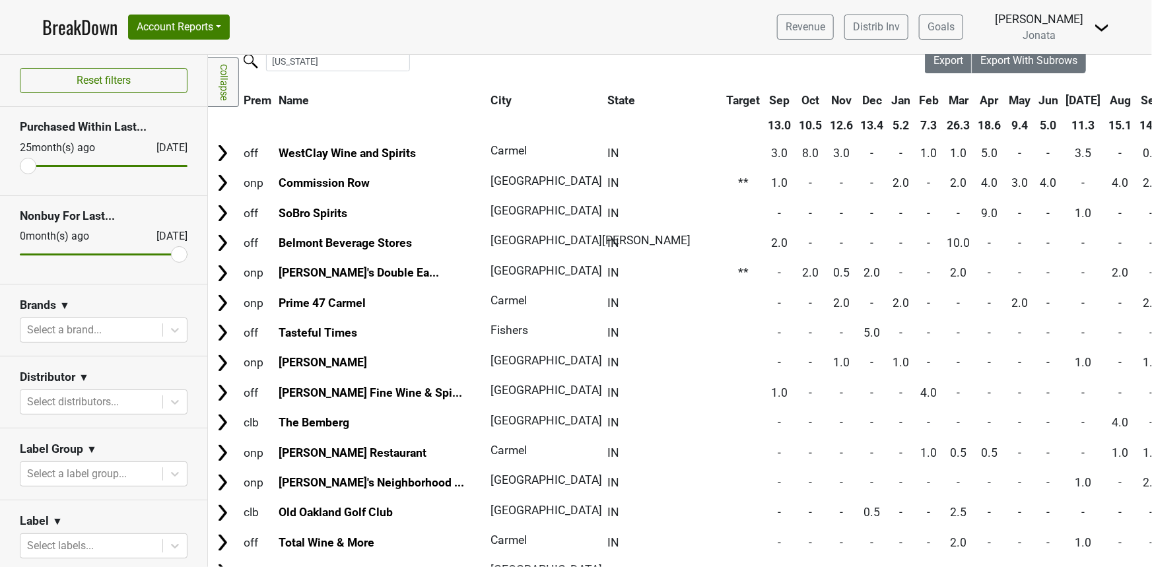
scroll to position [0, 0]
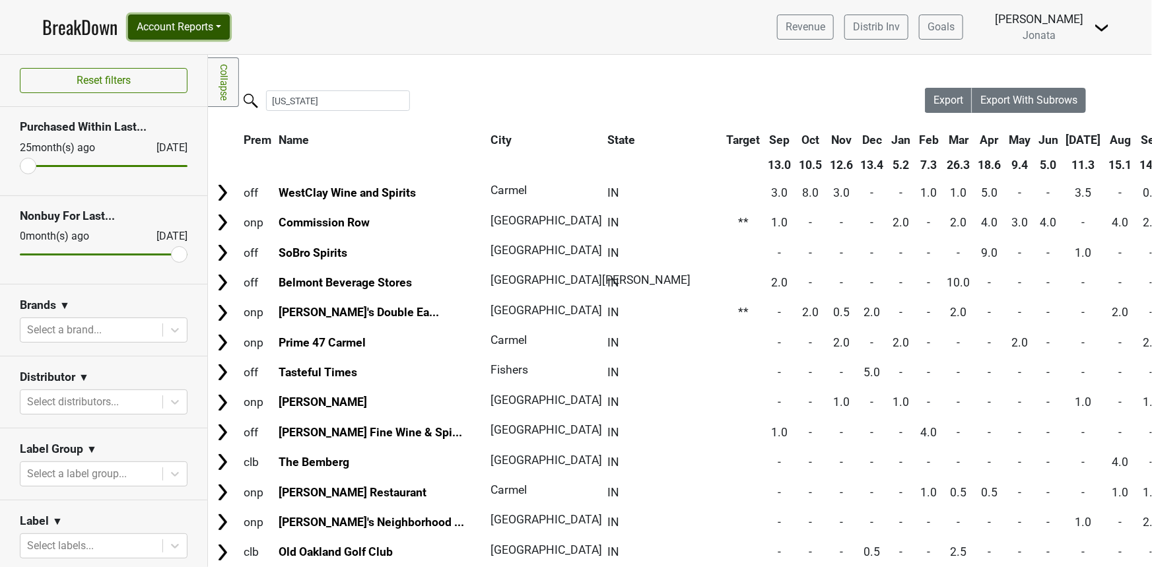
click at [185, 36] on button "Account Reports" at bounding box center [179, 27] width 102 height 25
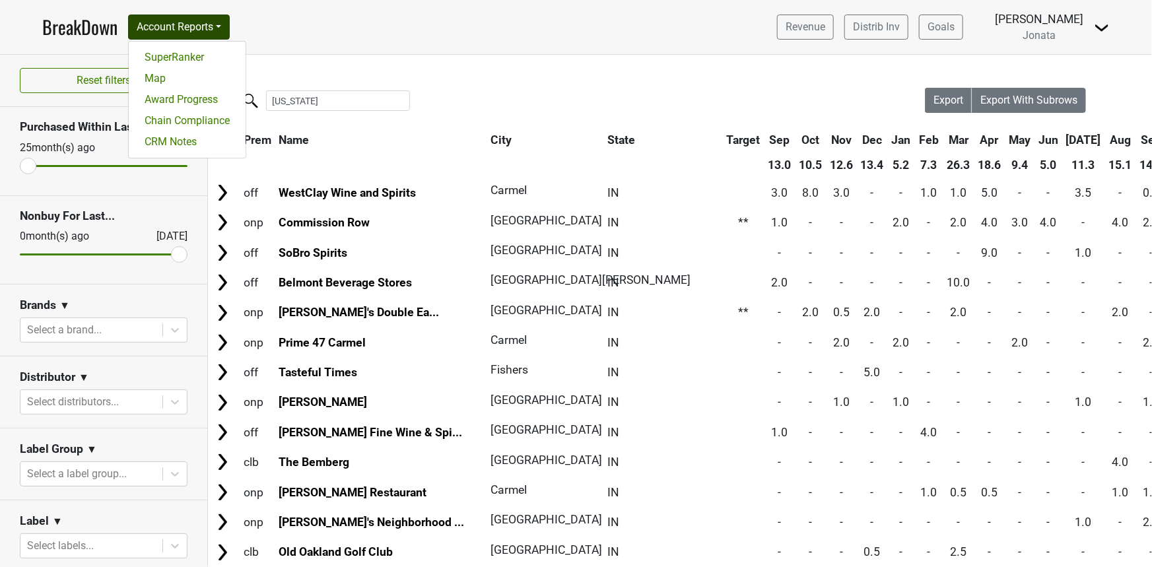
click at [83, 31] on link "BreakDown" at bounding box center [79, 27] width 75 height 28
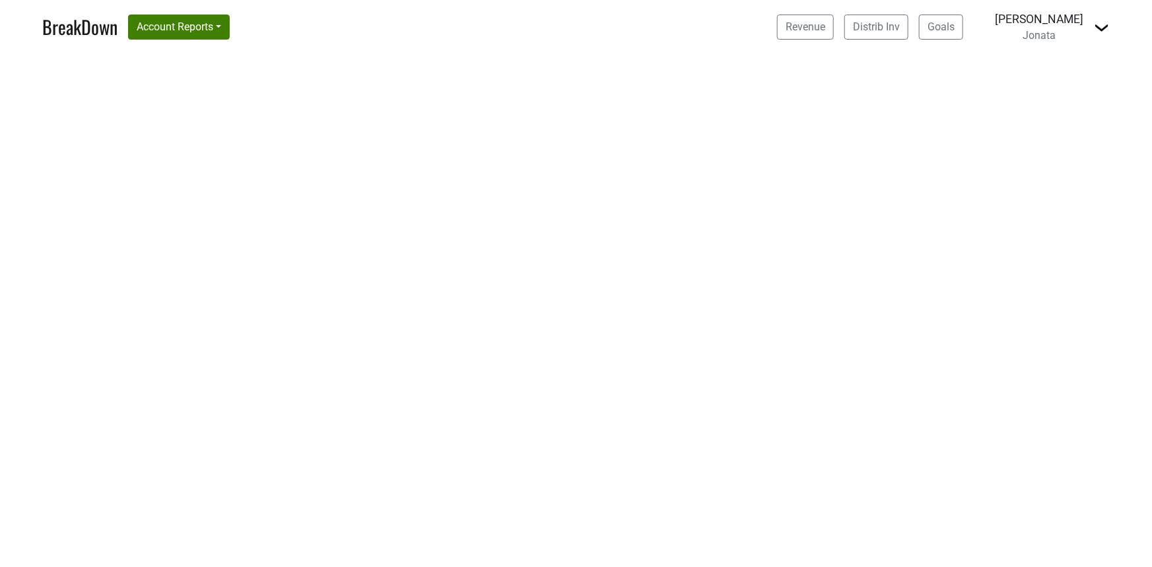
select select "[GEOGRAPHIC_DATA]"
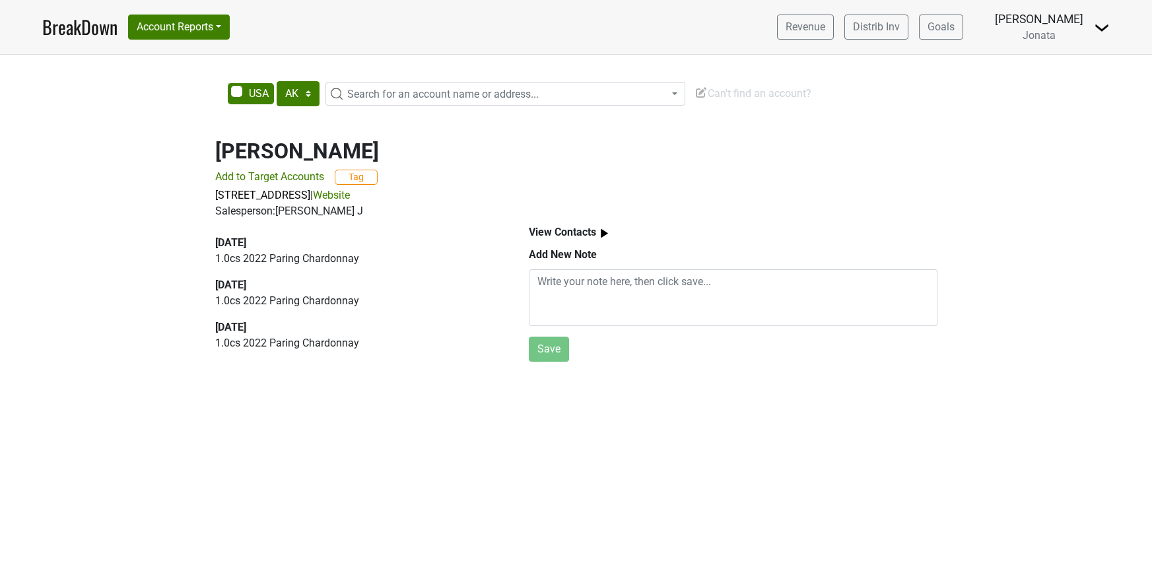
select select "[GEOGRAPHIC_DATA]"
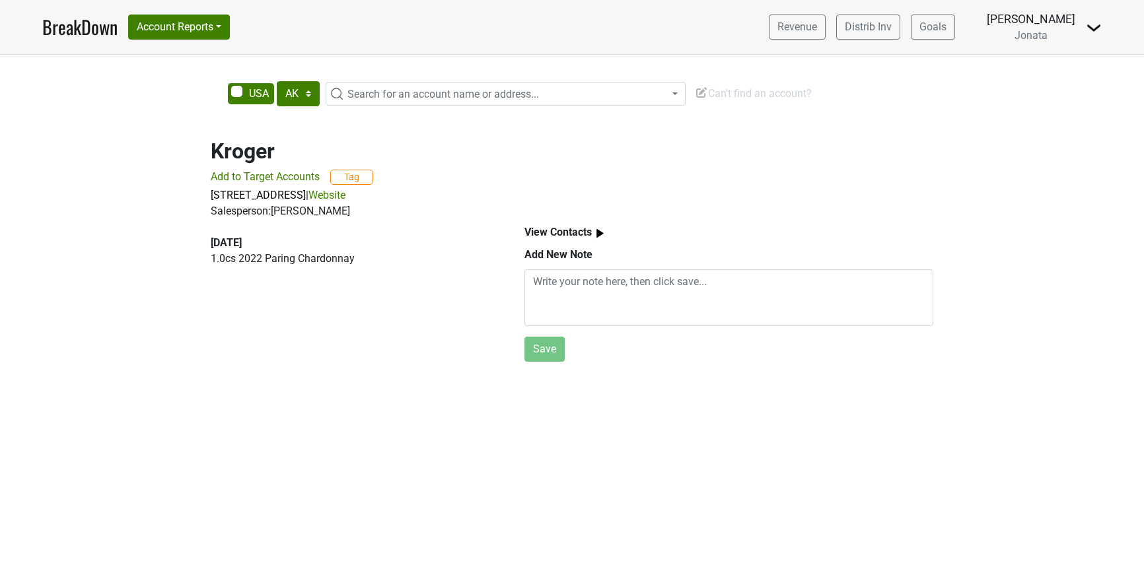
select select "[GEOGRAPHIC_DATA]"
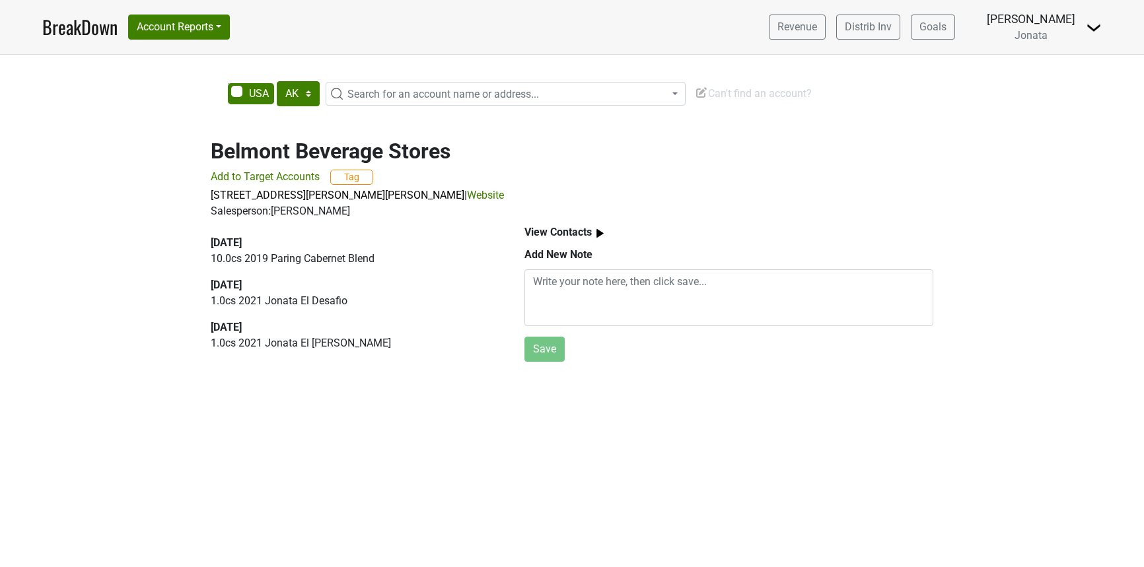
select select "[GEOGRAPHIC_DATA]"
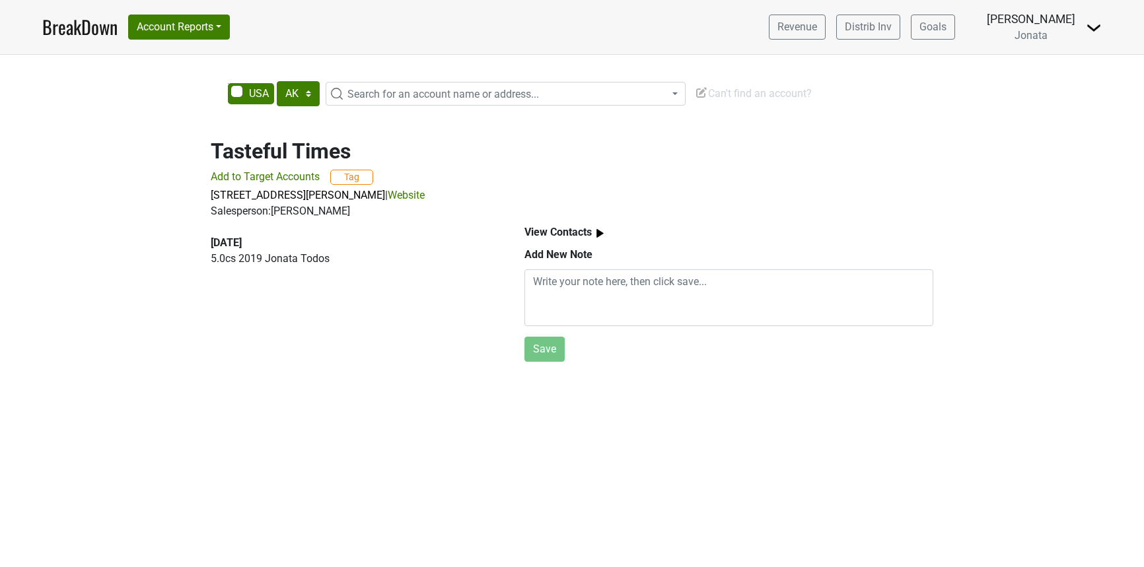
select select "[GEOGRAPHIC_DATA]"
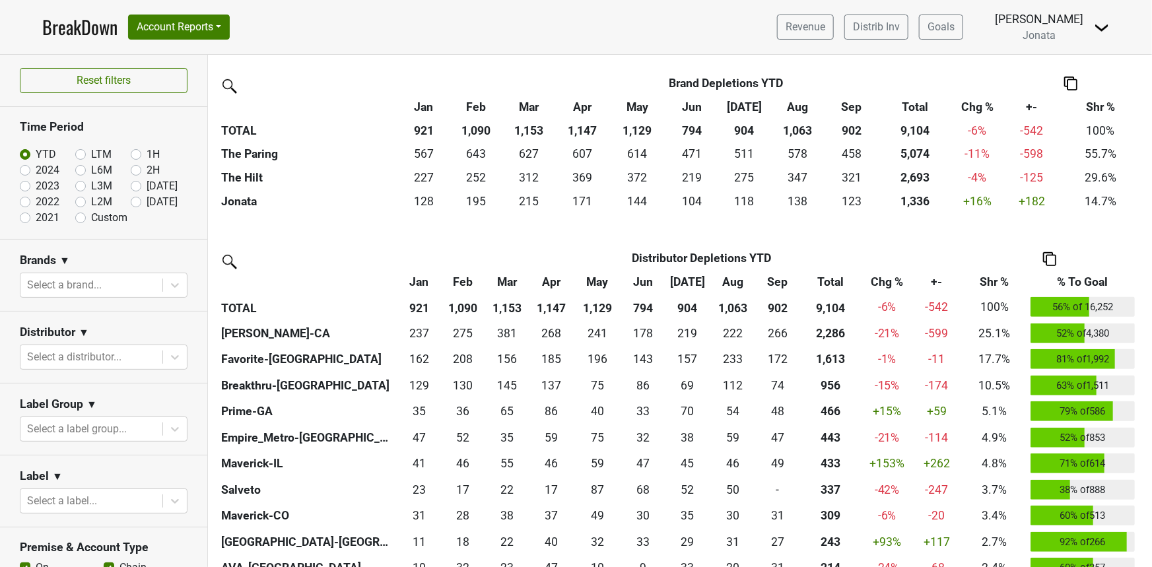
scroll to position [312, 0]
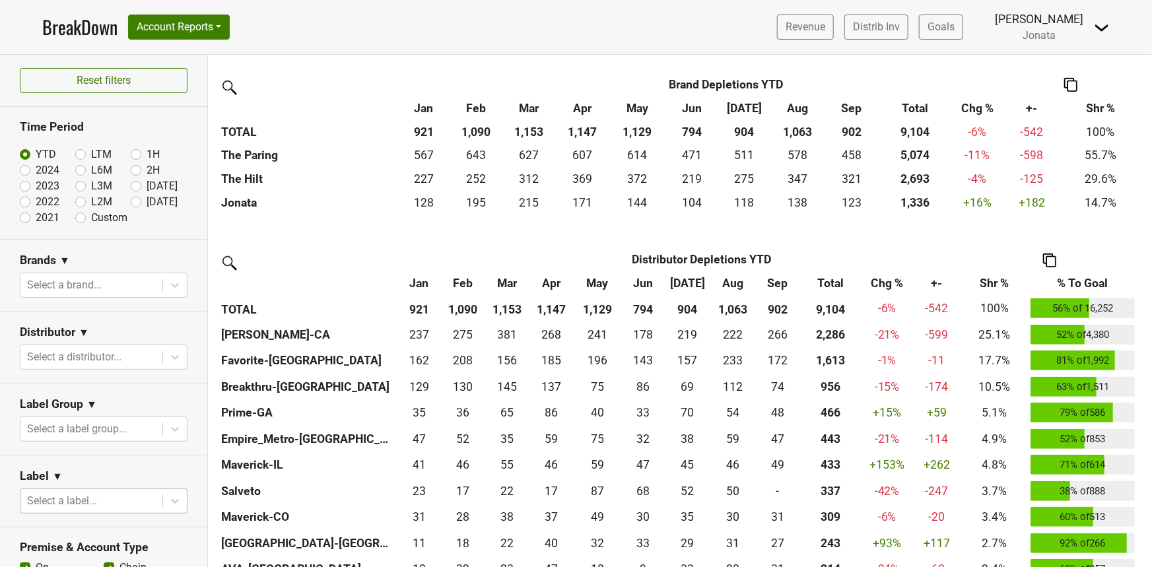
click at [85, 497] on body "BreakDown Account Reports SuperRanker Map Award Progress Chain Compliance CRM N…" at bounding box center [576, 283] width 1152 height 567
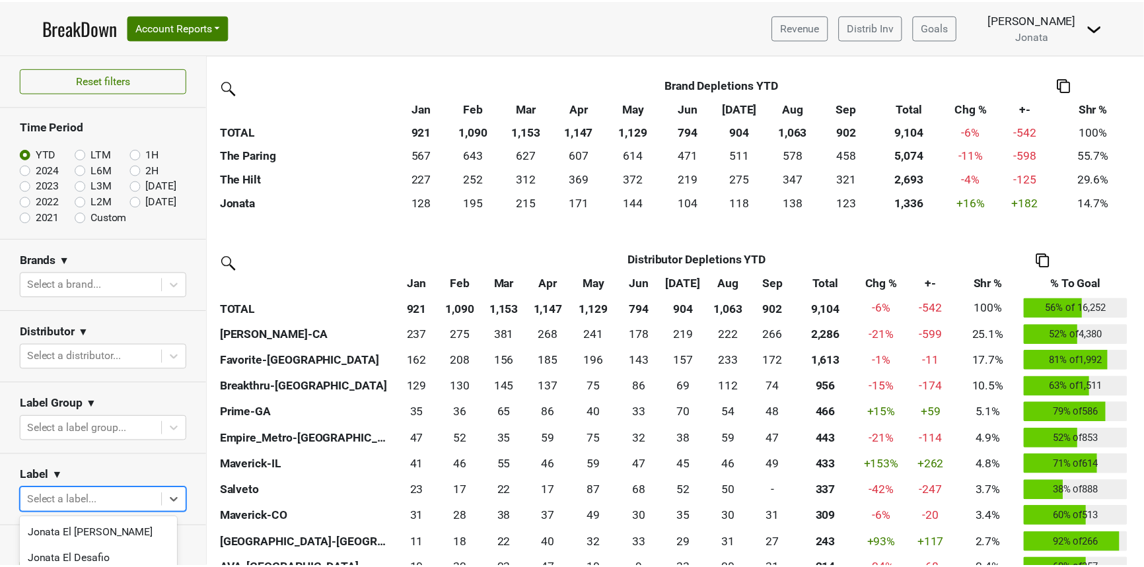
scroll to position [149, 0]
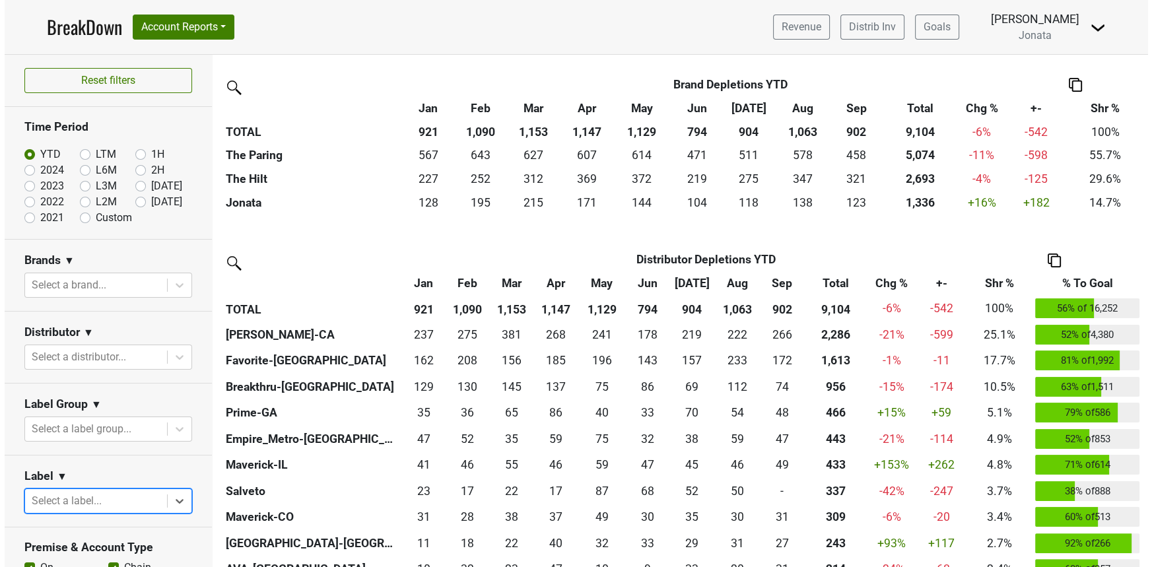
scroll to position [0, 0]
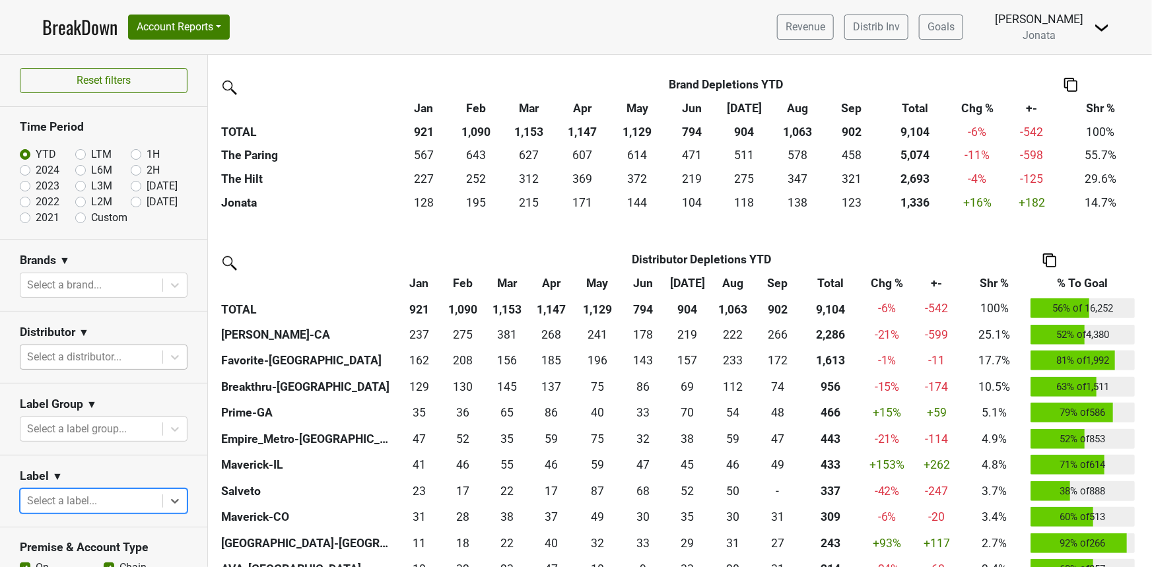
click at [96, 360] on div at bounding box center [91, 357] width 129 height 18
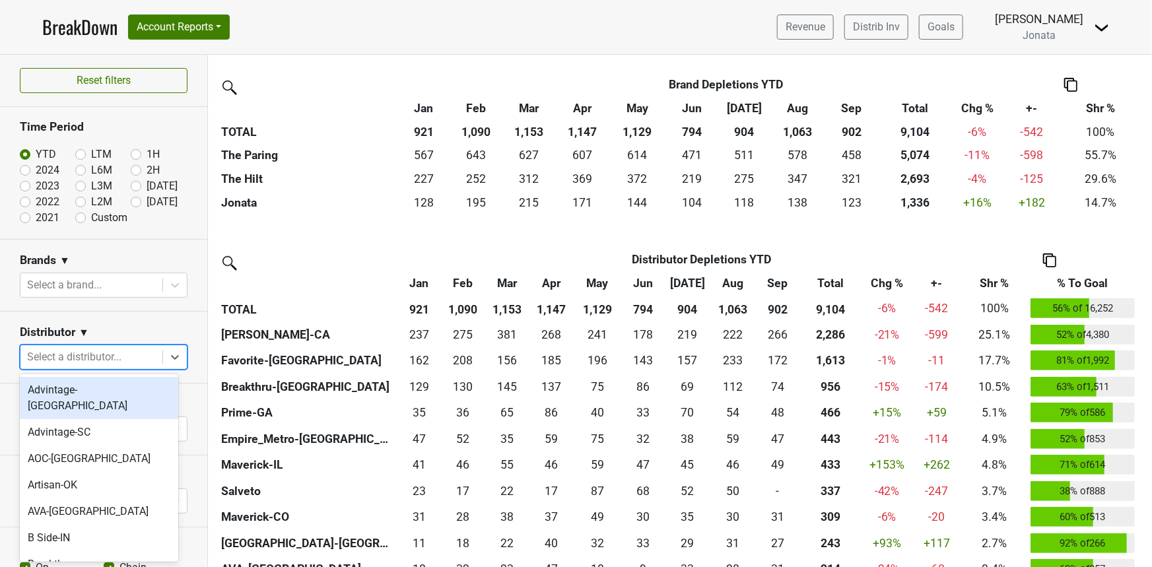
click at [96, 360] on div at bounding box center [91, 357] width 129 height 18
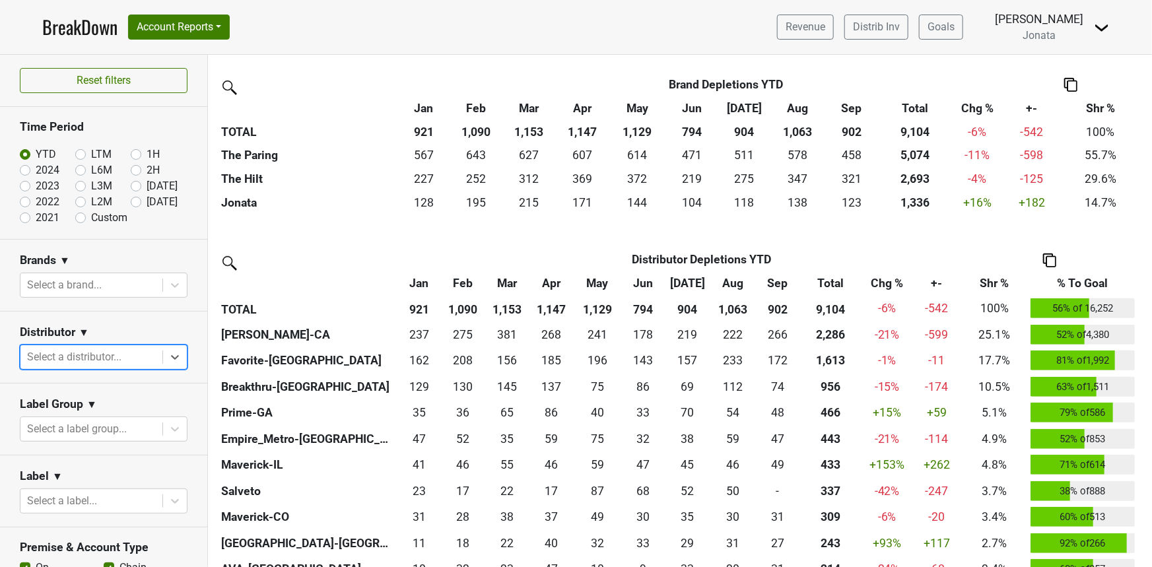
click at [88, 411] on span "▼" at bounding box center [91, 405] width 11 height 16
click at [48, 425] on div at bounding box center [91, 429] width 129 height 18
click at [63, 421] on div at bounding box center [91, 429] width 129 height 18
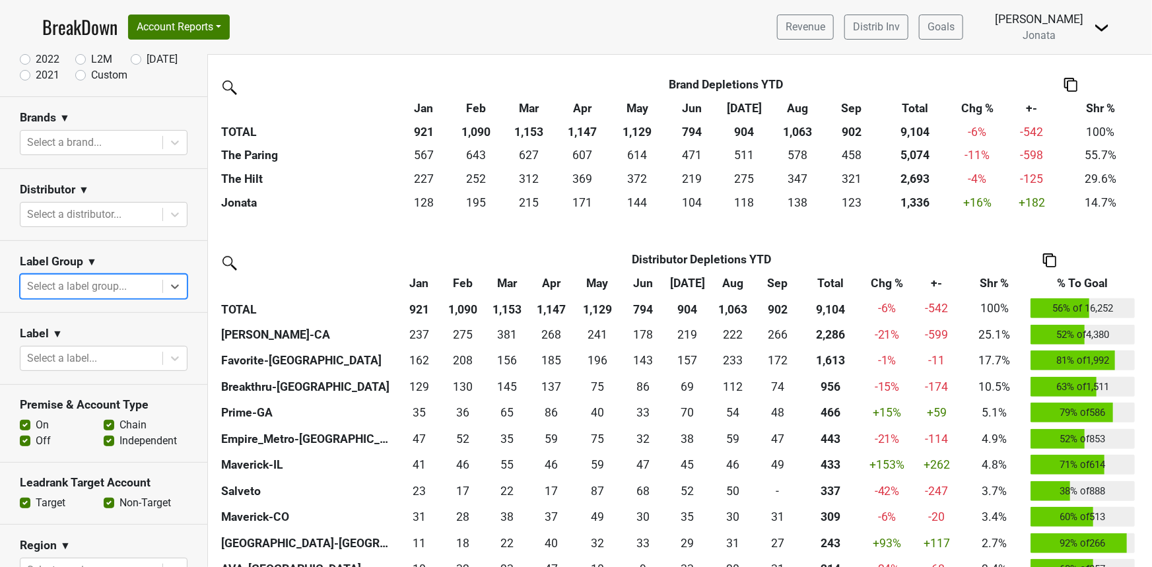
scroll to position [158, 0]
